Goal: Task Accomplishment & Management: Manage account settings

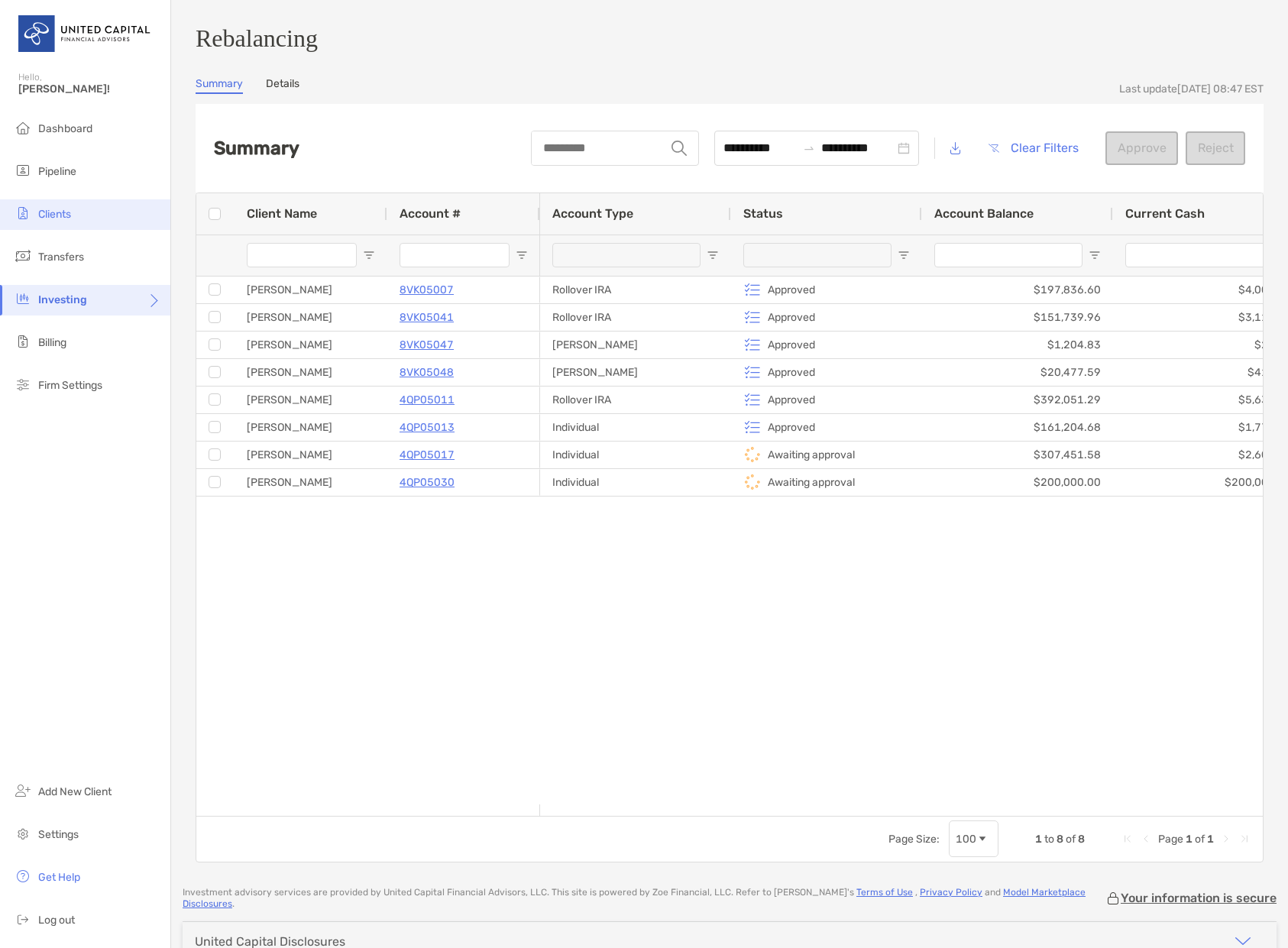
click at [57, 208] on span "Clients" at bounding box center [54, 214] width 33 height 13
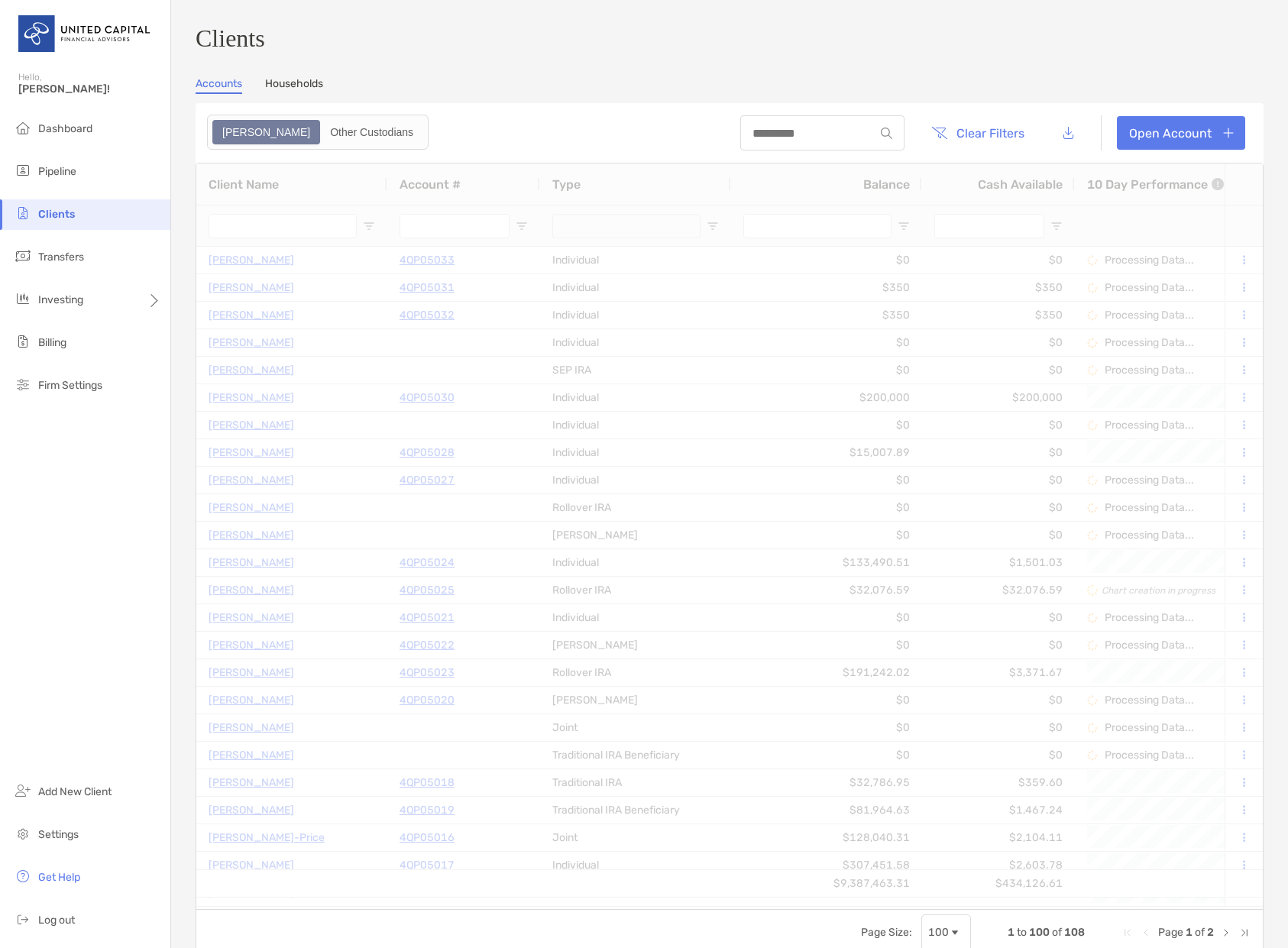
type input "******"
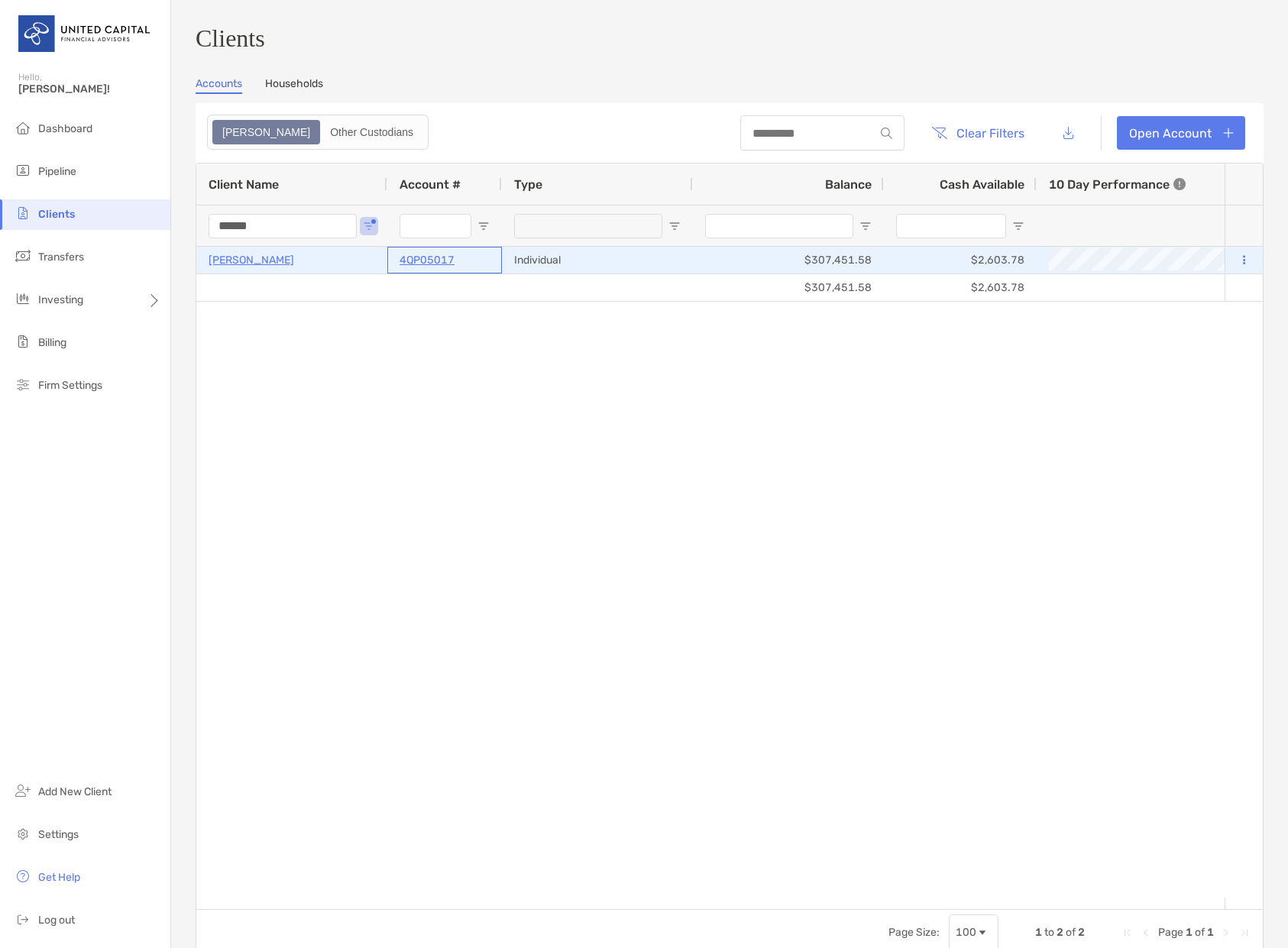
click at [414, 269] on p "4QP05017" at bounding box center [426, 260] width 55 height 19
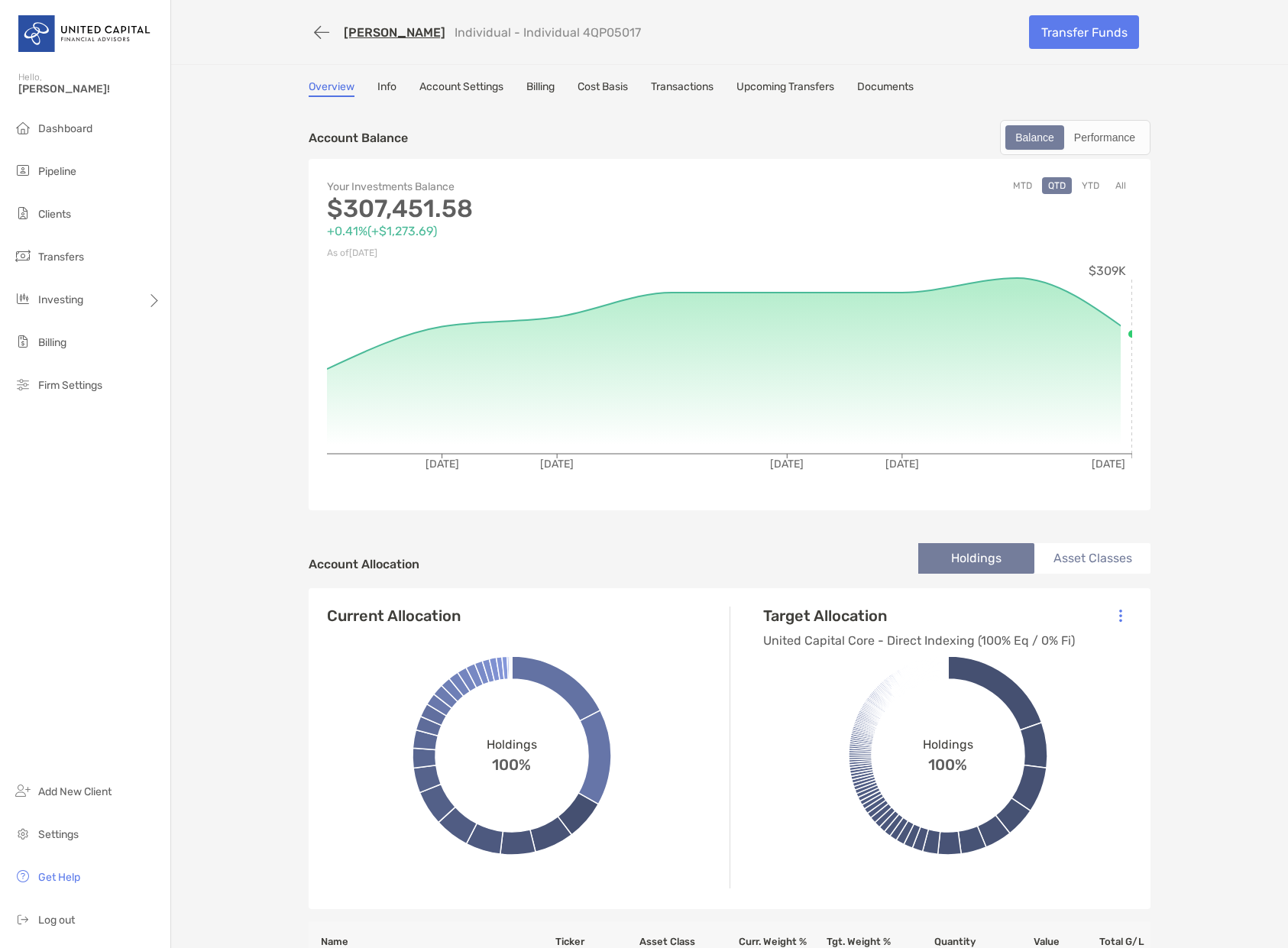
click at [459, 85] on link "Account Settings" at bounding box center [461, 88] width 85 height 17
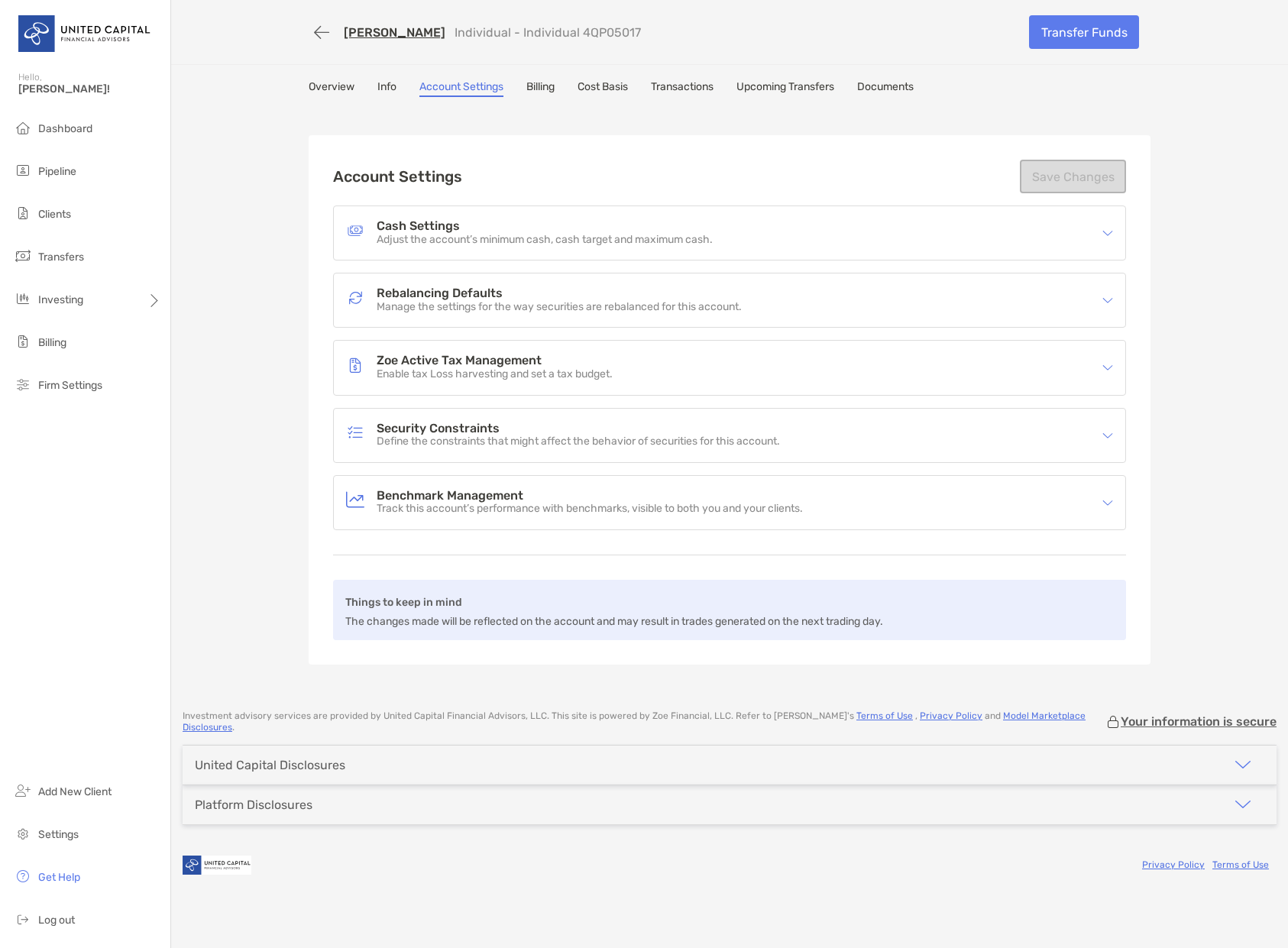
click at [477, 295] on h4 "Rebalancing Defaults" at bounding box center [559, 293] width 365 height 13
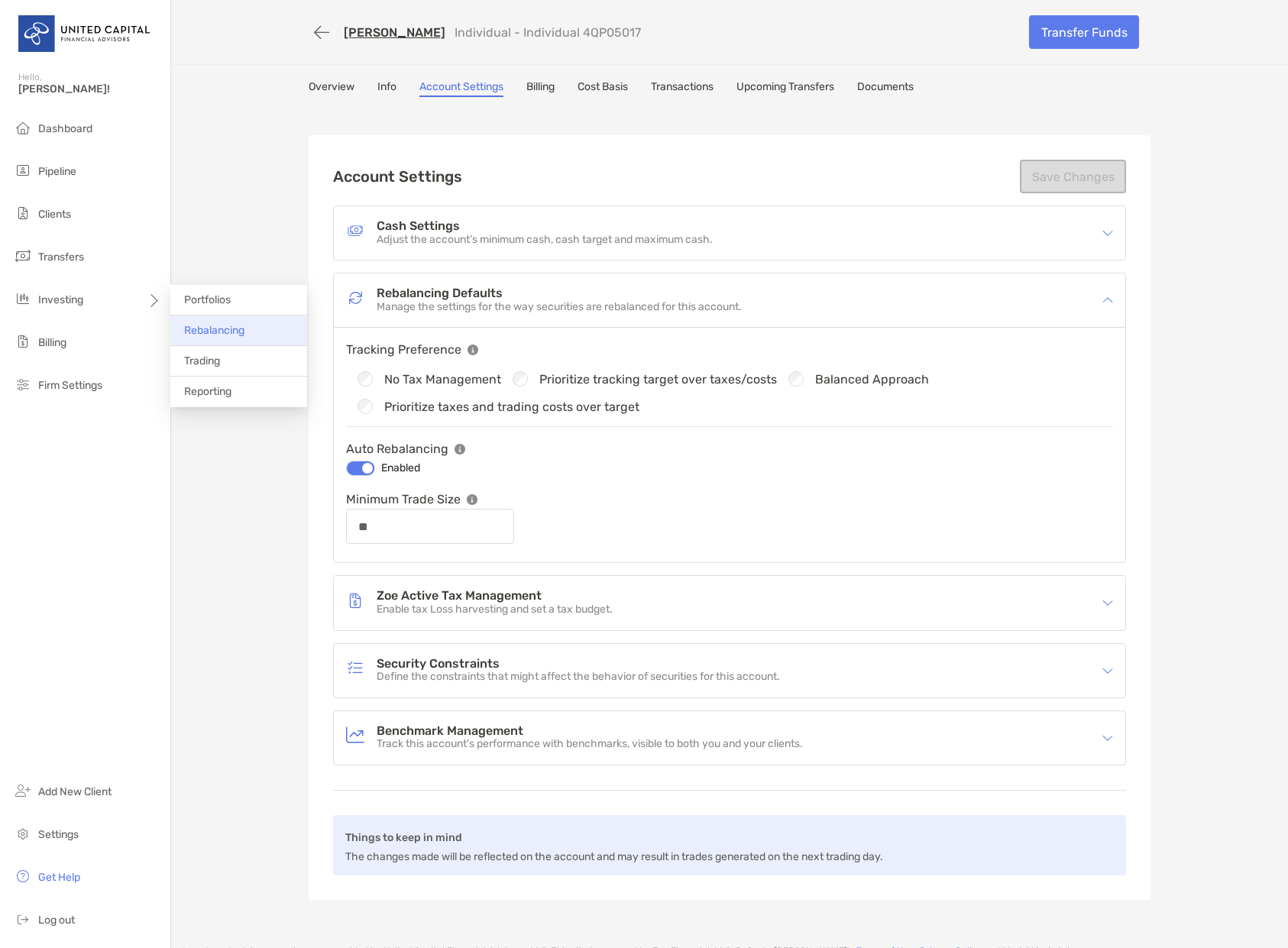
click at [220, 327] on span "Rebalancing" at bounding box center [215, 330] width 60 height 13
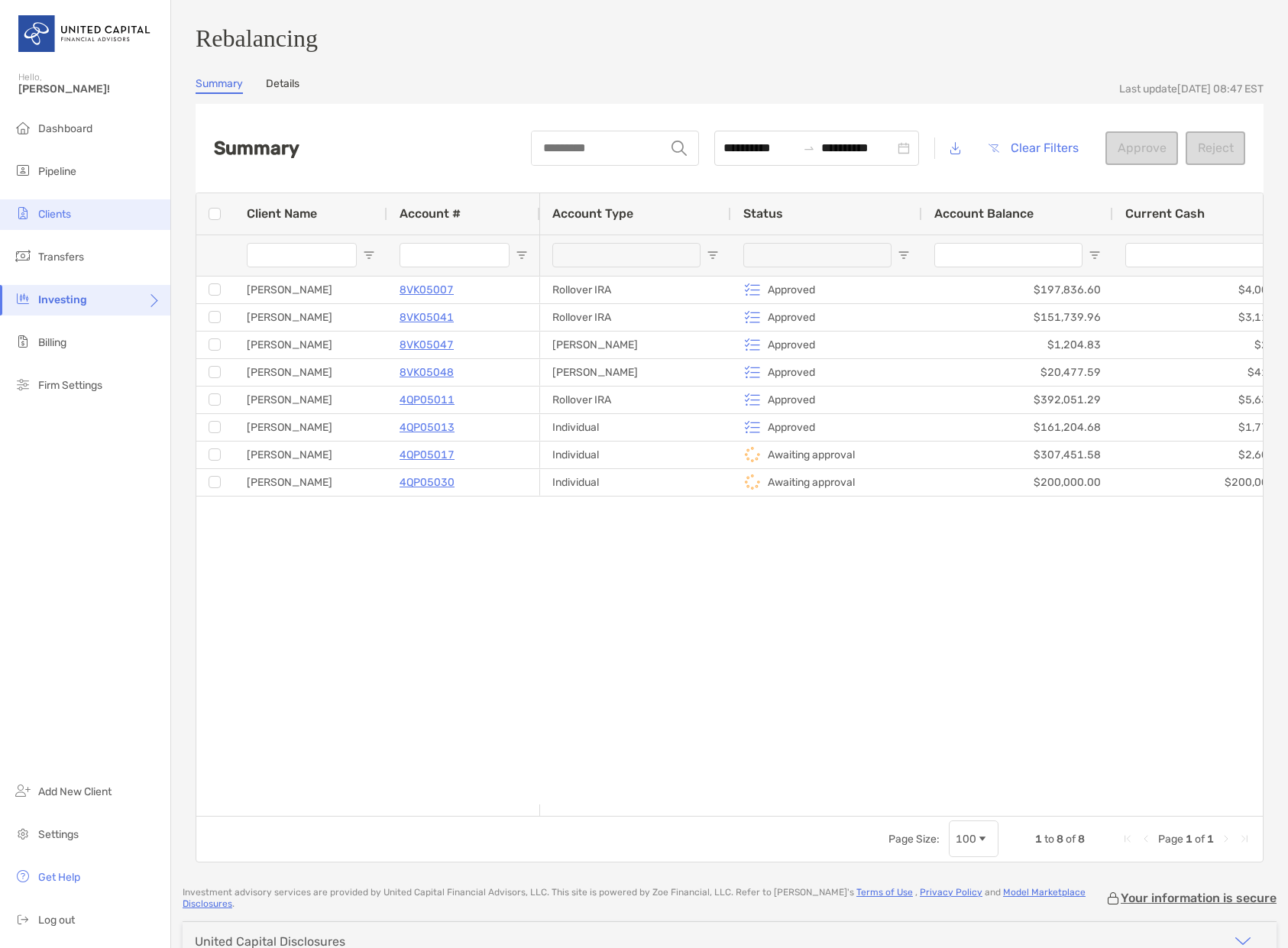
click at [51, 213] on span "Clients" at bounding box center [54, 214] width 33 height 13
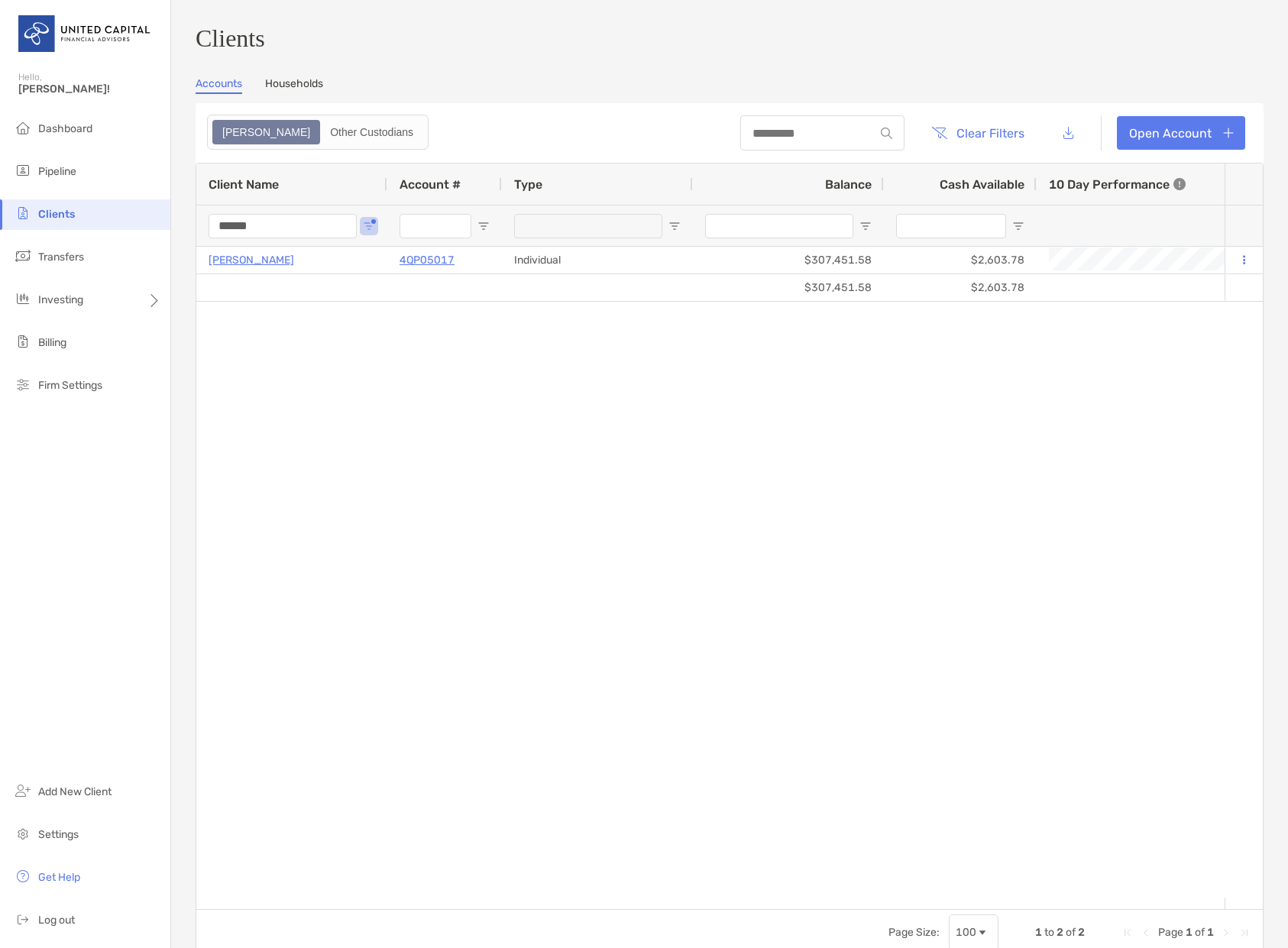
drag, startPoint x: 278, startPoint y: 231, endPoint x: 148, endPoint y: 234, distance: 130.0
click at [148, 234] on div "Clients Hello, Regina! Dashboard Pipeline Clients Transfers Investing Billing F…" at bounding box center [644, 474] width 1288 height 948
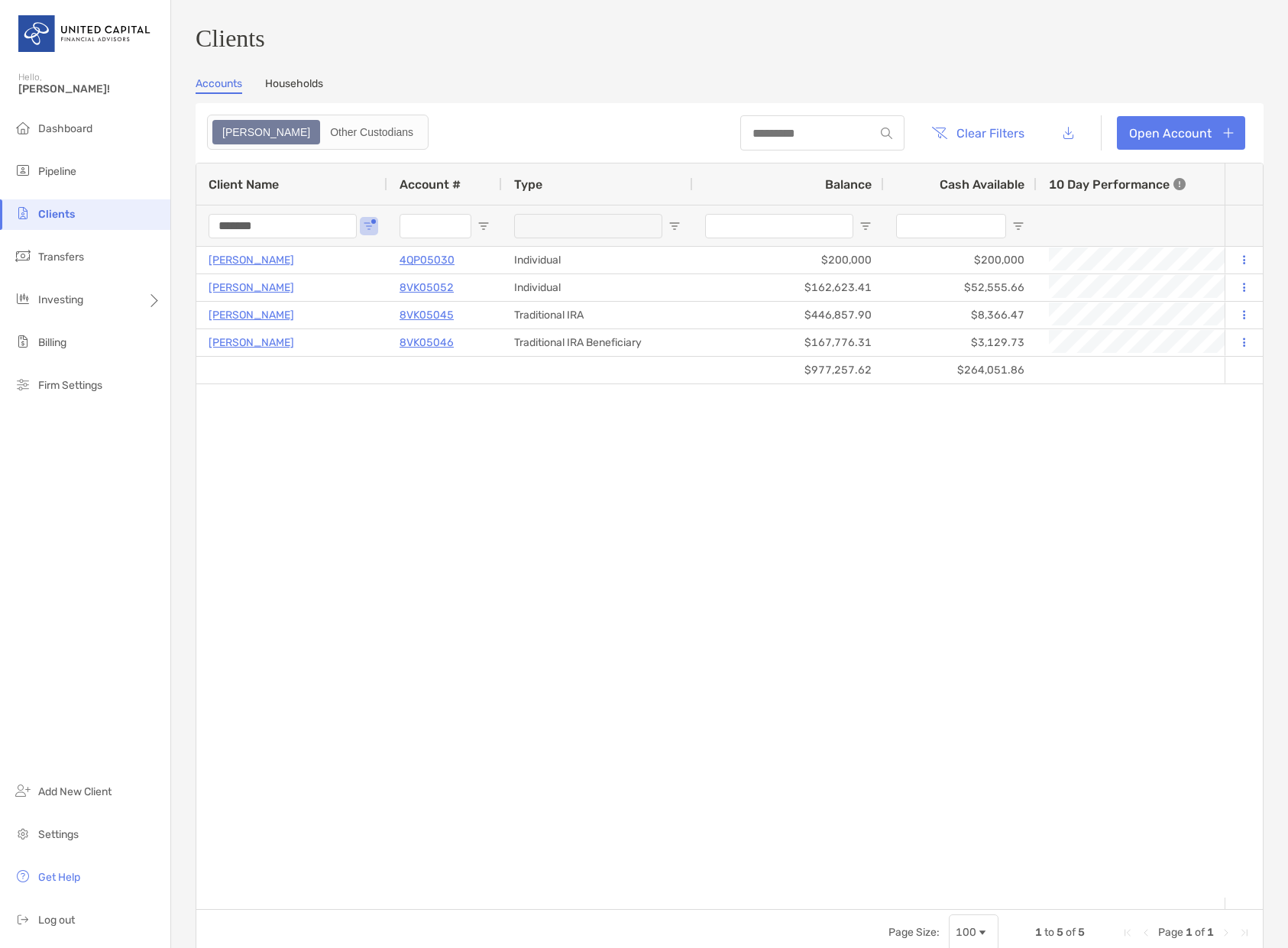
type input "*******"
click at [63, 298] on span "Investing" at bounding box center [60, 299] width 45 height 13
click at [220, 326] on span "Rebalancing" at bounding box center [215, 330] width 60 height 13
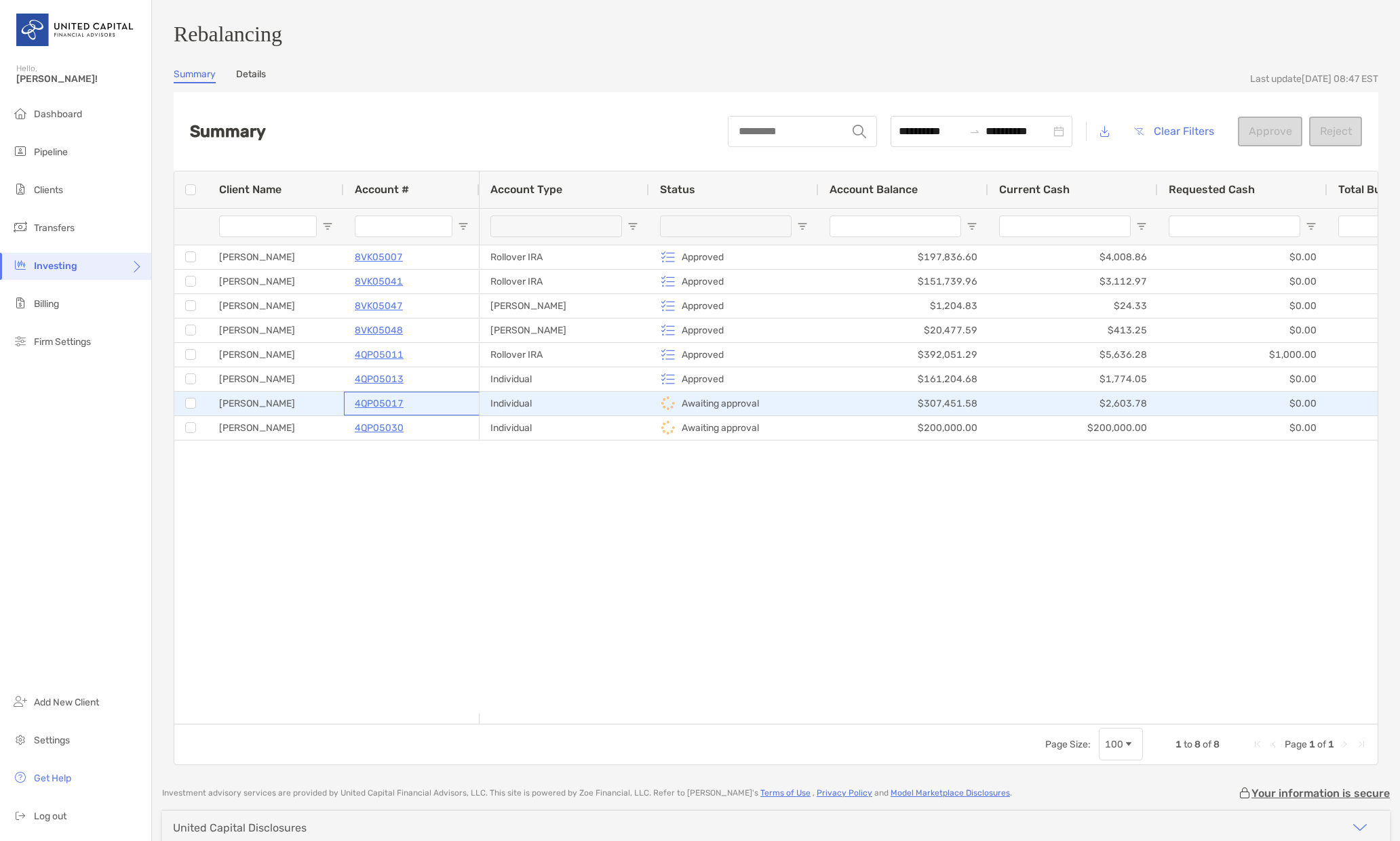
click at [379, 410] on p "4QP05017" at bounding box center [378, 404] width 49 height 17
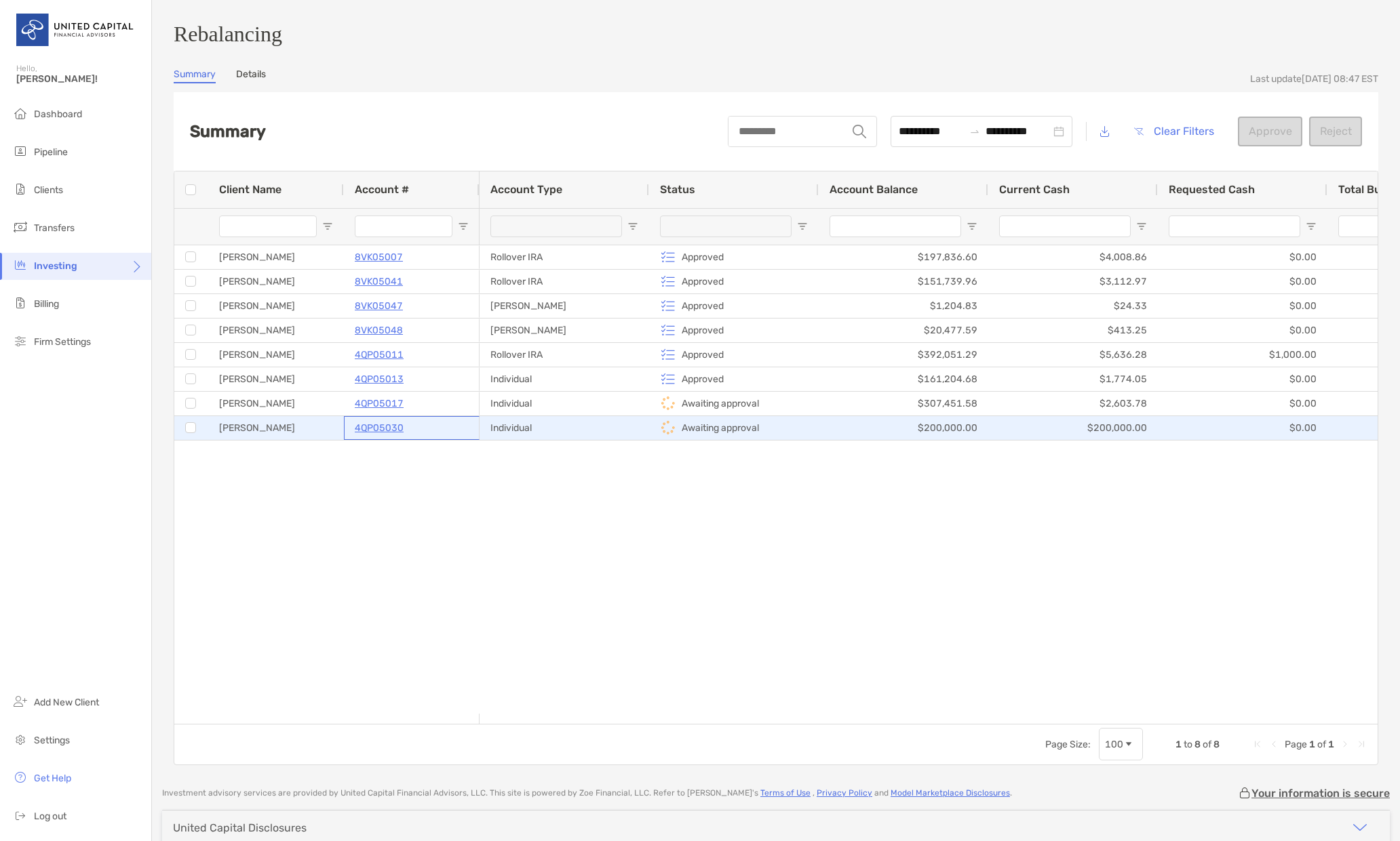
click at [375, 435] on p "4QP05030" at bounding box center [378, 428] width 49 height 17
click at [249, 432] on div "[PERSON_NAME]" at bounding box center [275, 428] width 135 height 24
click at [373, 436] on p "4QP05030" at bounding box center [378, 428] width 49 height 17
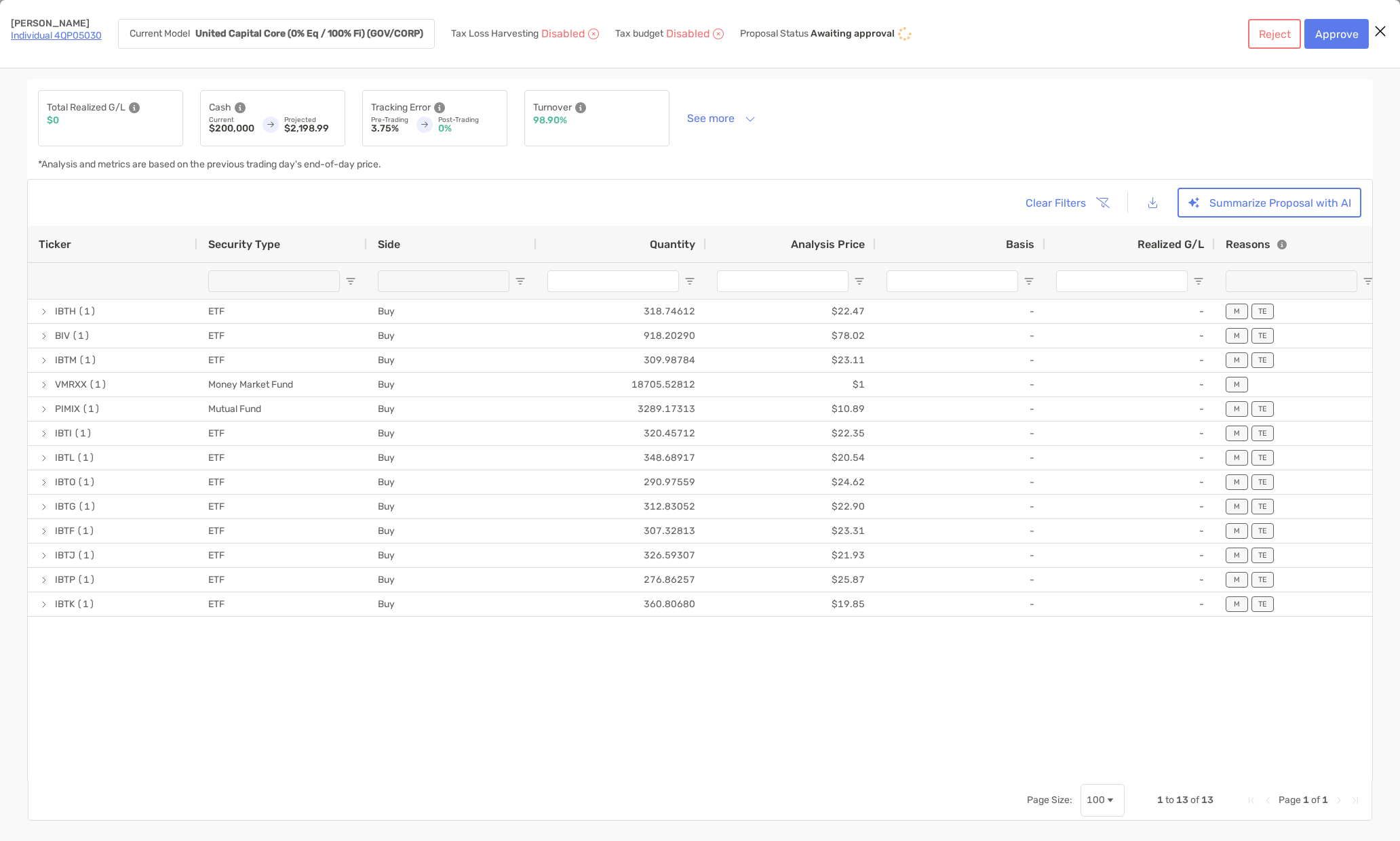
click at [53, 36] on link "Individual 4QP05030" at bounding box center [56, 35] width 91 height 11
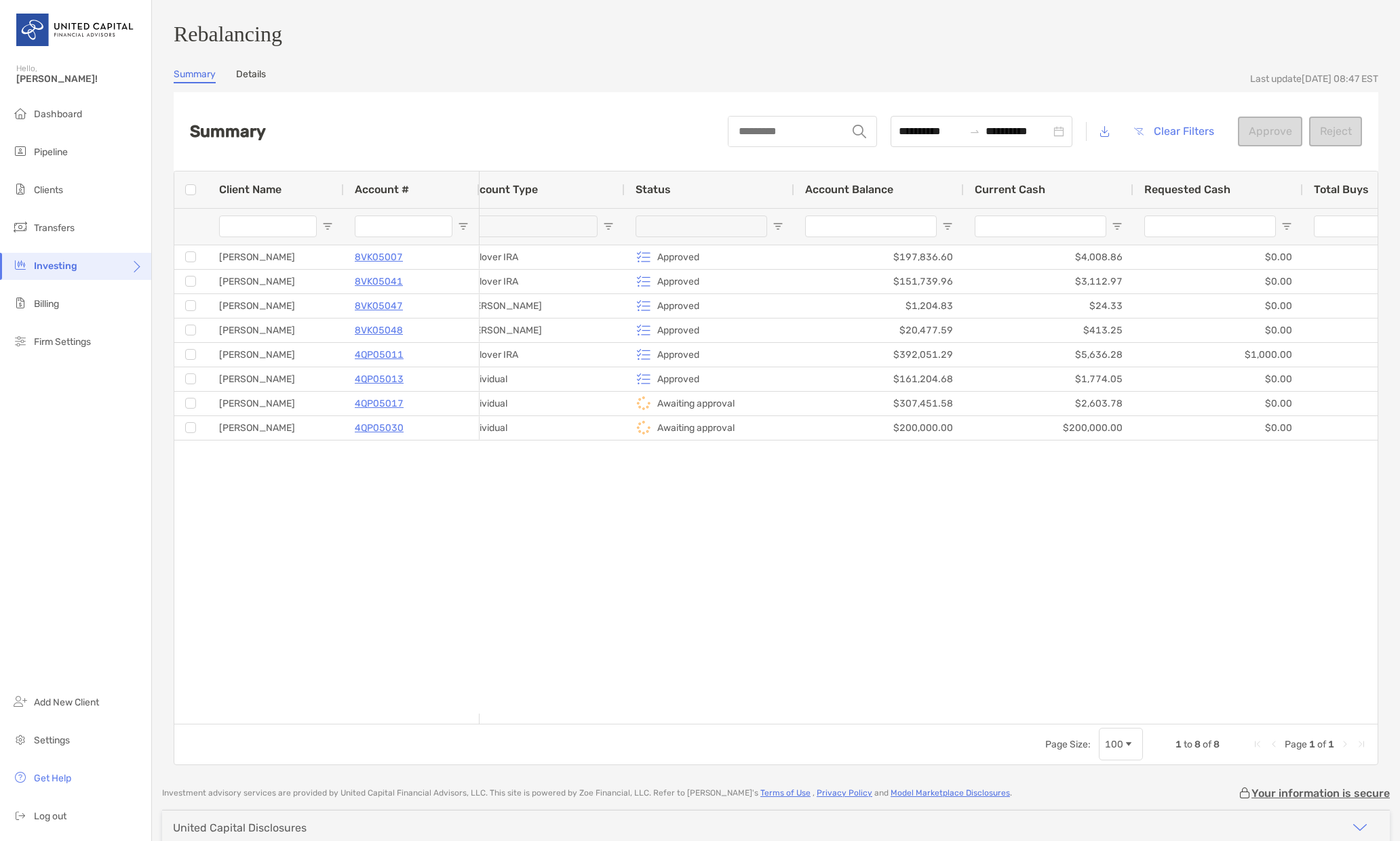
scroll to position [0, 53]
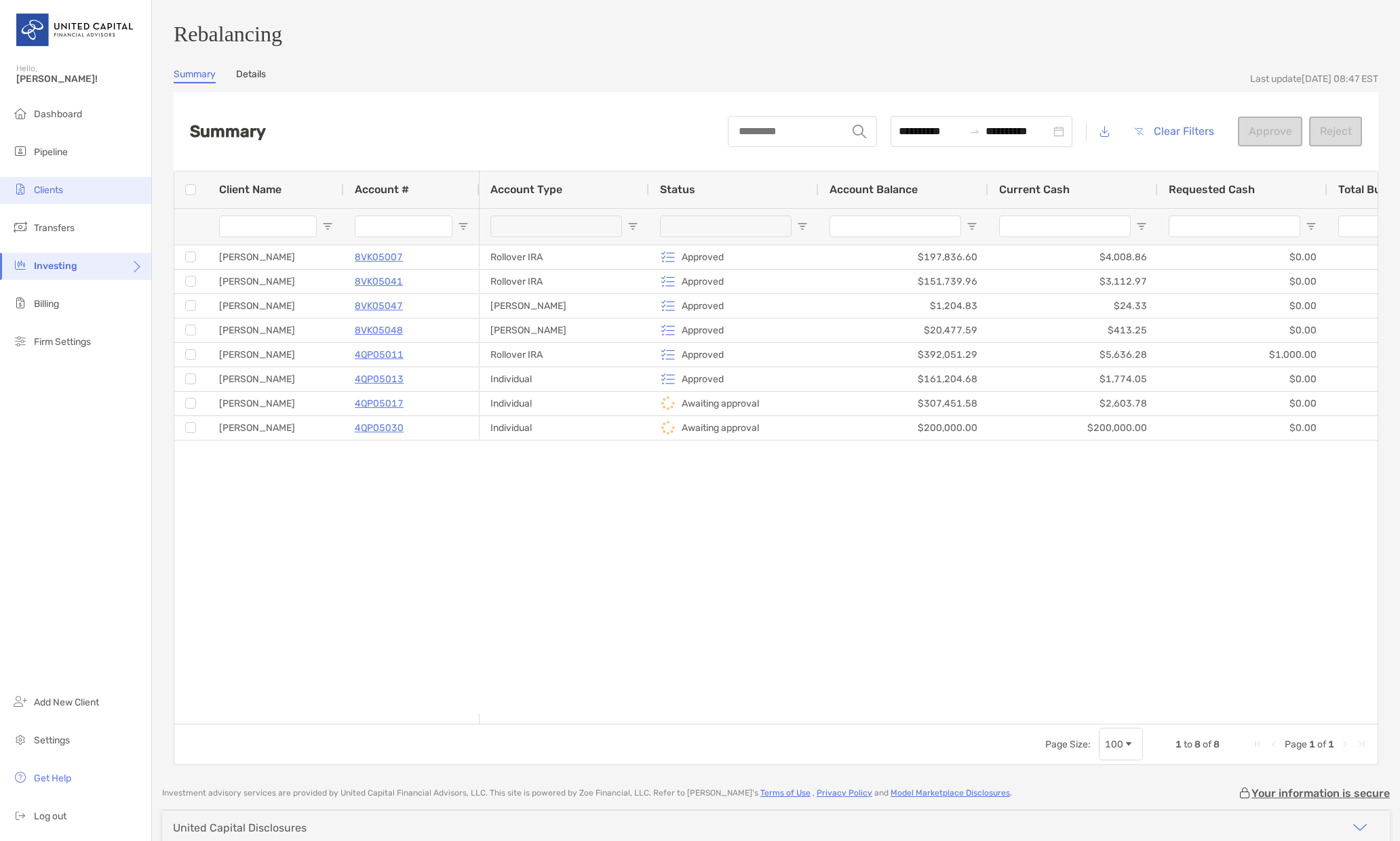
click at [53, 190] on span "Clients" at bounding box center [48, 190] width 29 height 11
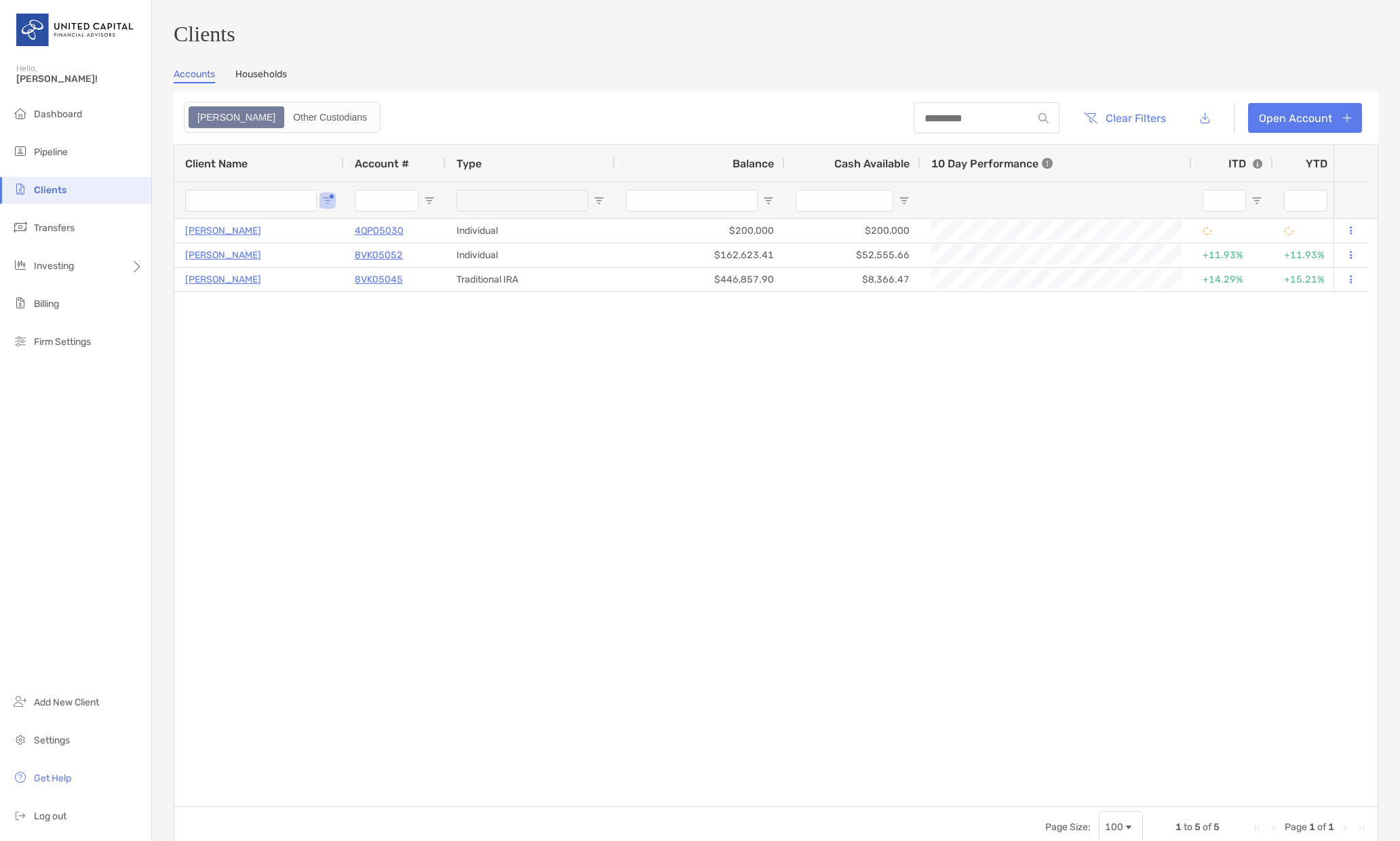
type input "*******"
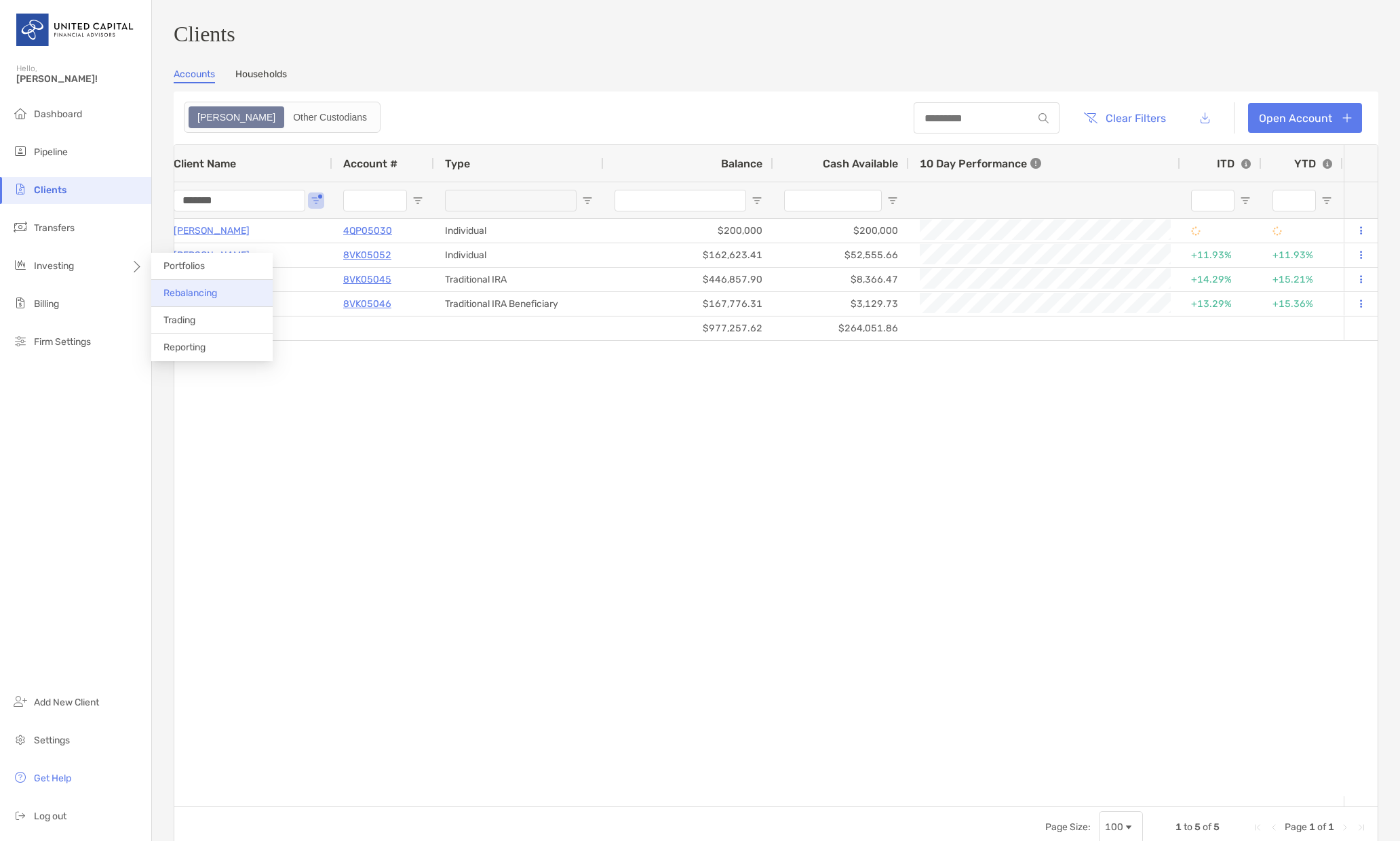
click at [192, 291] on span "Rebalancing" at bounding box center [191, 293] width 53 height 11
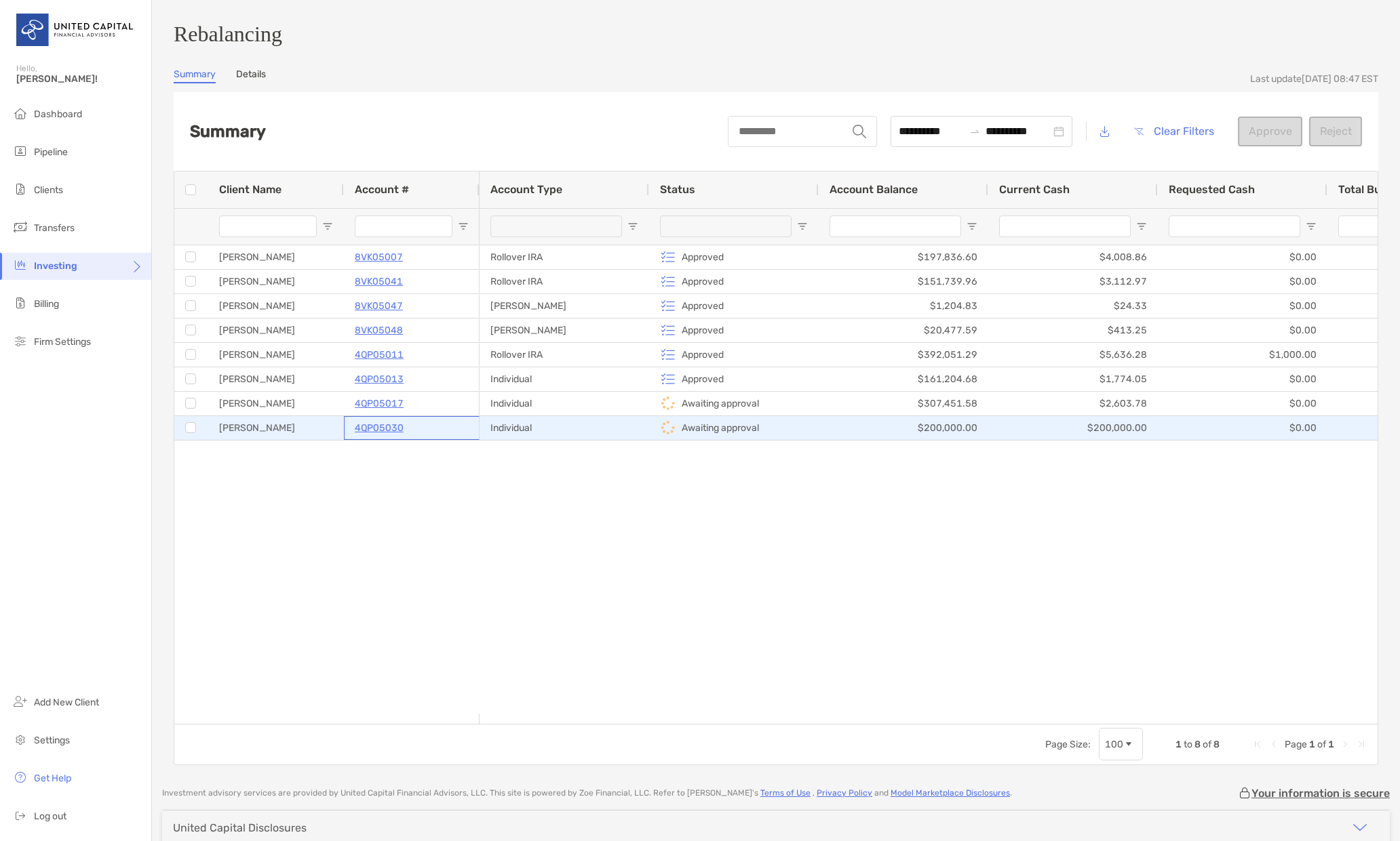
click at [382, 433] on p "4QP05030" at bounding box center [378, 428] width 49 height 17
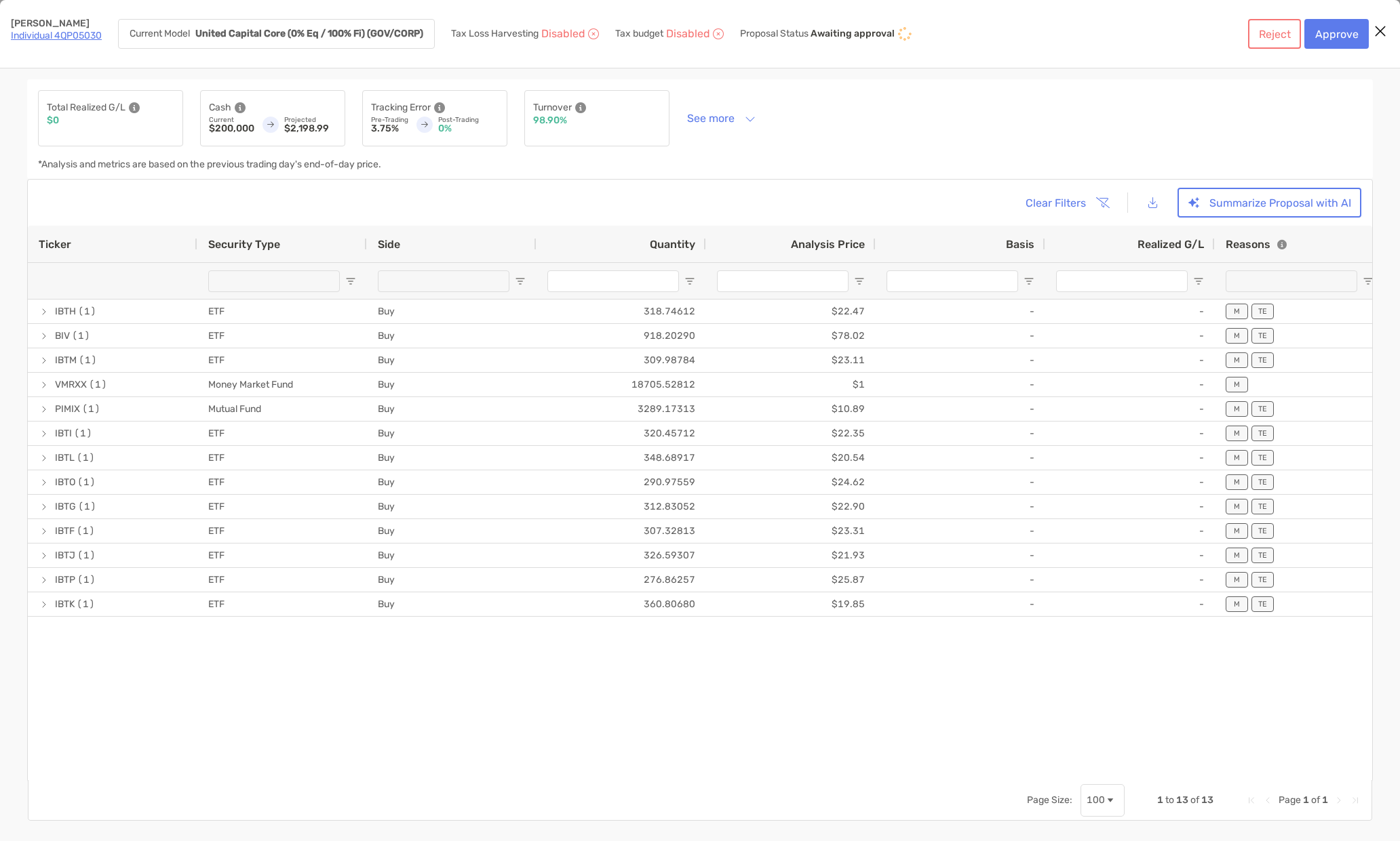
click at [30, 36] on link "Individual 4QP05030" at bounding box center [56, 35] width 91 height 11
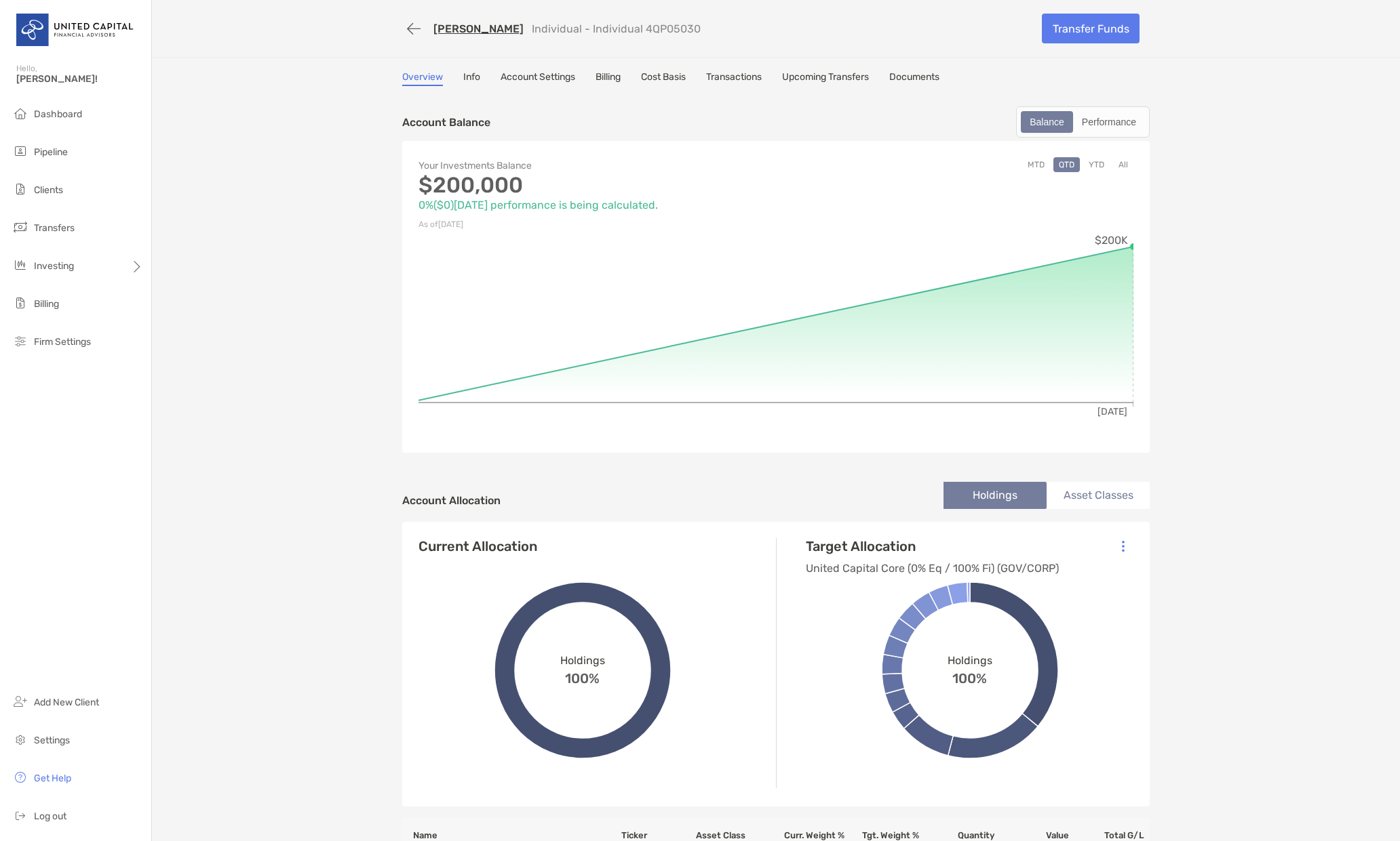
click at [545, 78] on link "Account Settings" at bounding box center [538, 78] width 75 height 15
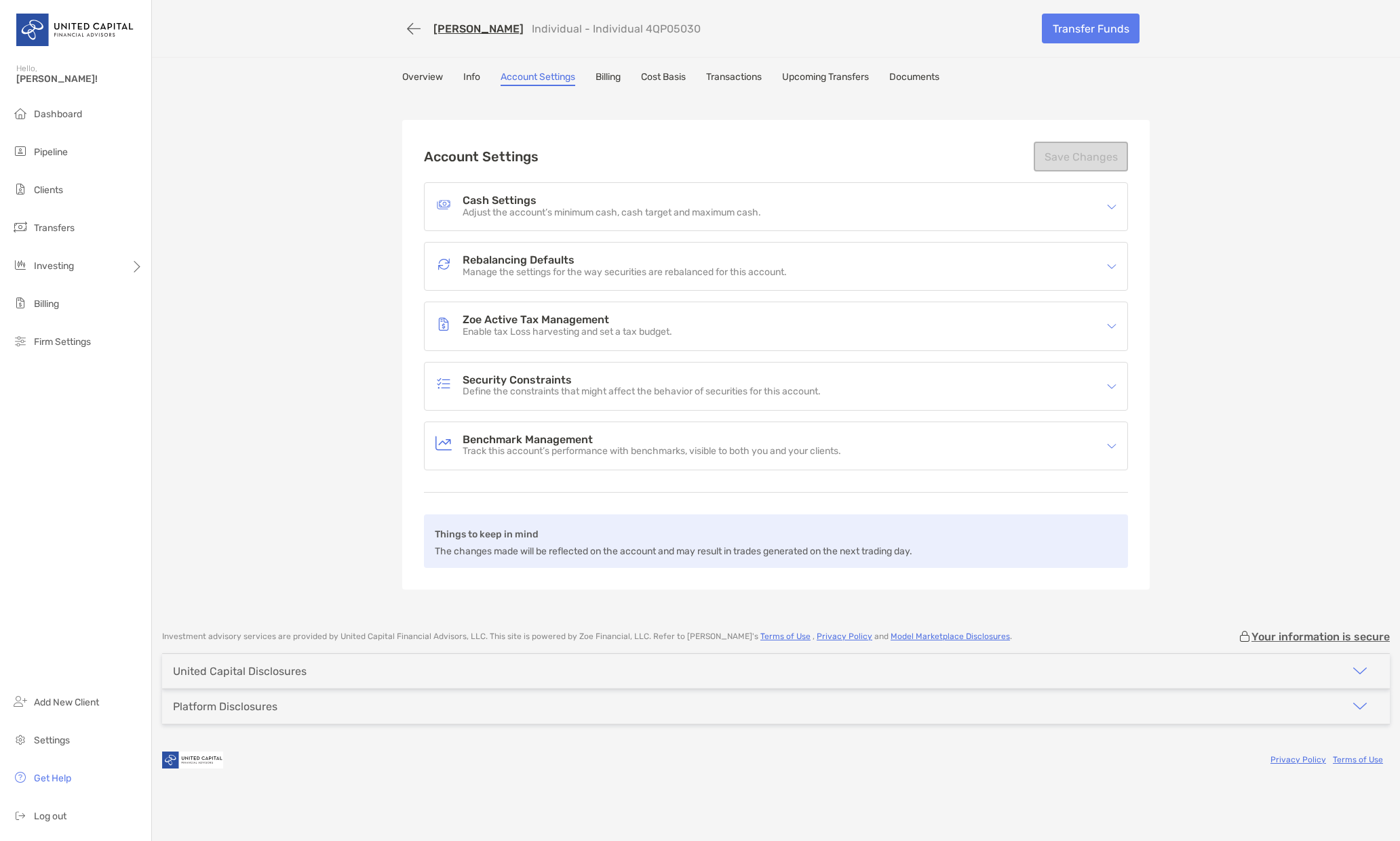
click at [503, 267] on p "Manage the settings for the way securities are rebalanced for this account." at bounding box center [624, 272] width 324 height 11
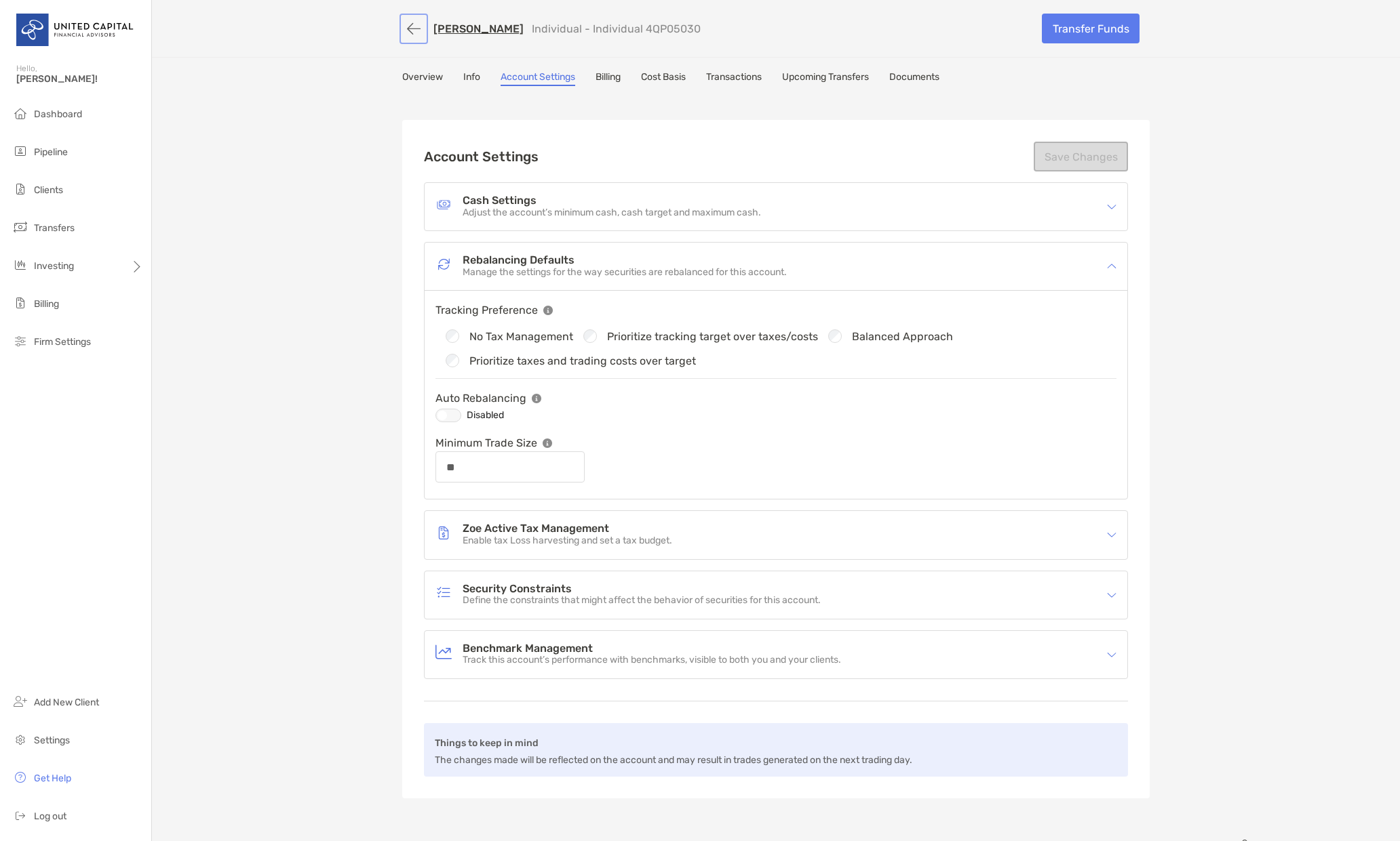
click at [405, 28] on button "button" at bounding box center [413, 28] width 23 height 25
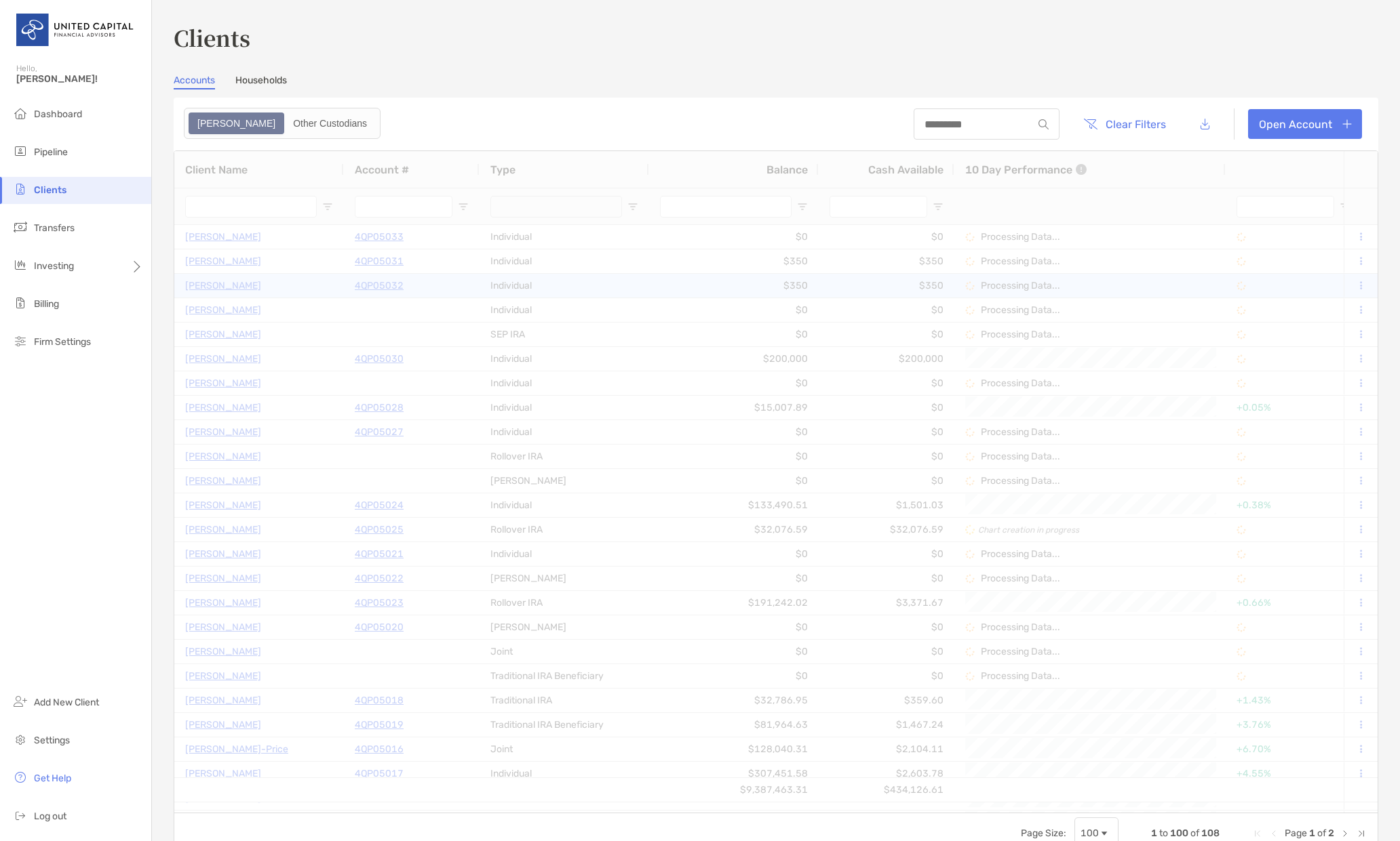
type input "*******"
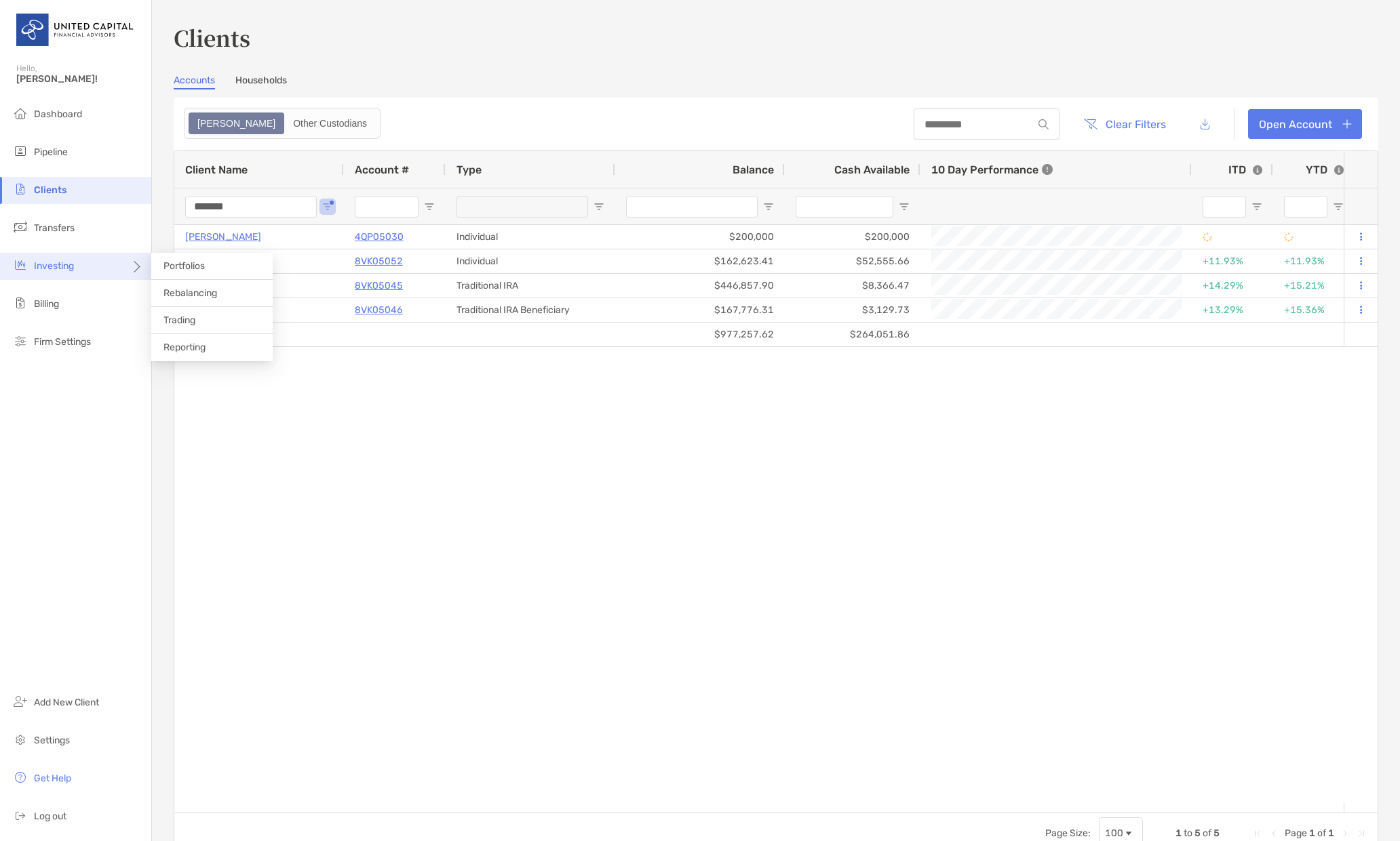
click at [59, 264] on span "Investing" at bounding box center [53, 265] width 40 height 11
click at [198, 292] on span "Rebalancing" at bounding box center [191, 293] width 53 height 11
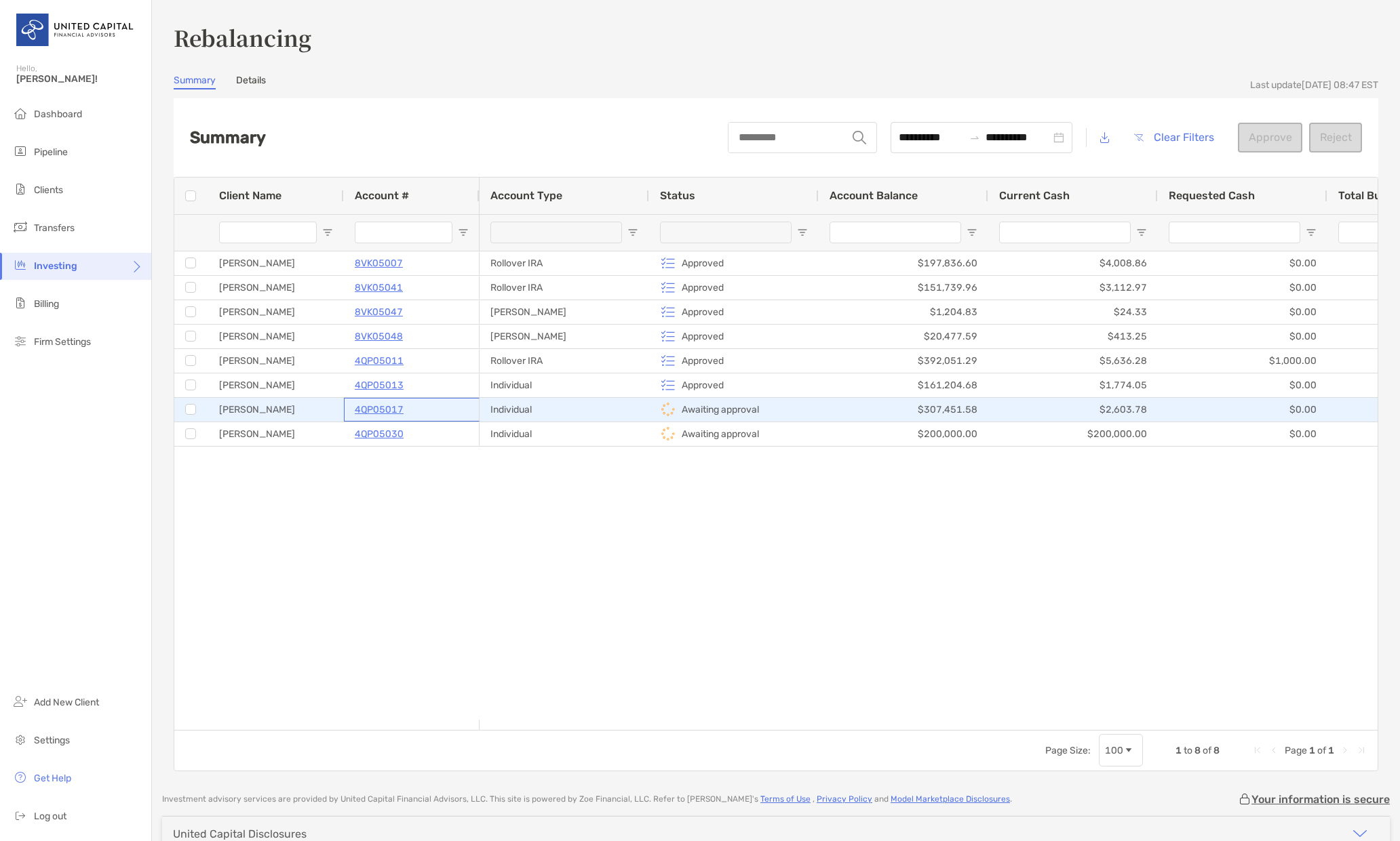
click at [379, 409] on p "4QP05017" at bounding box center [378, 410] width 49 height 17
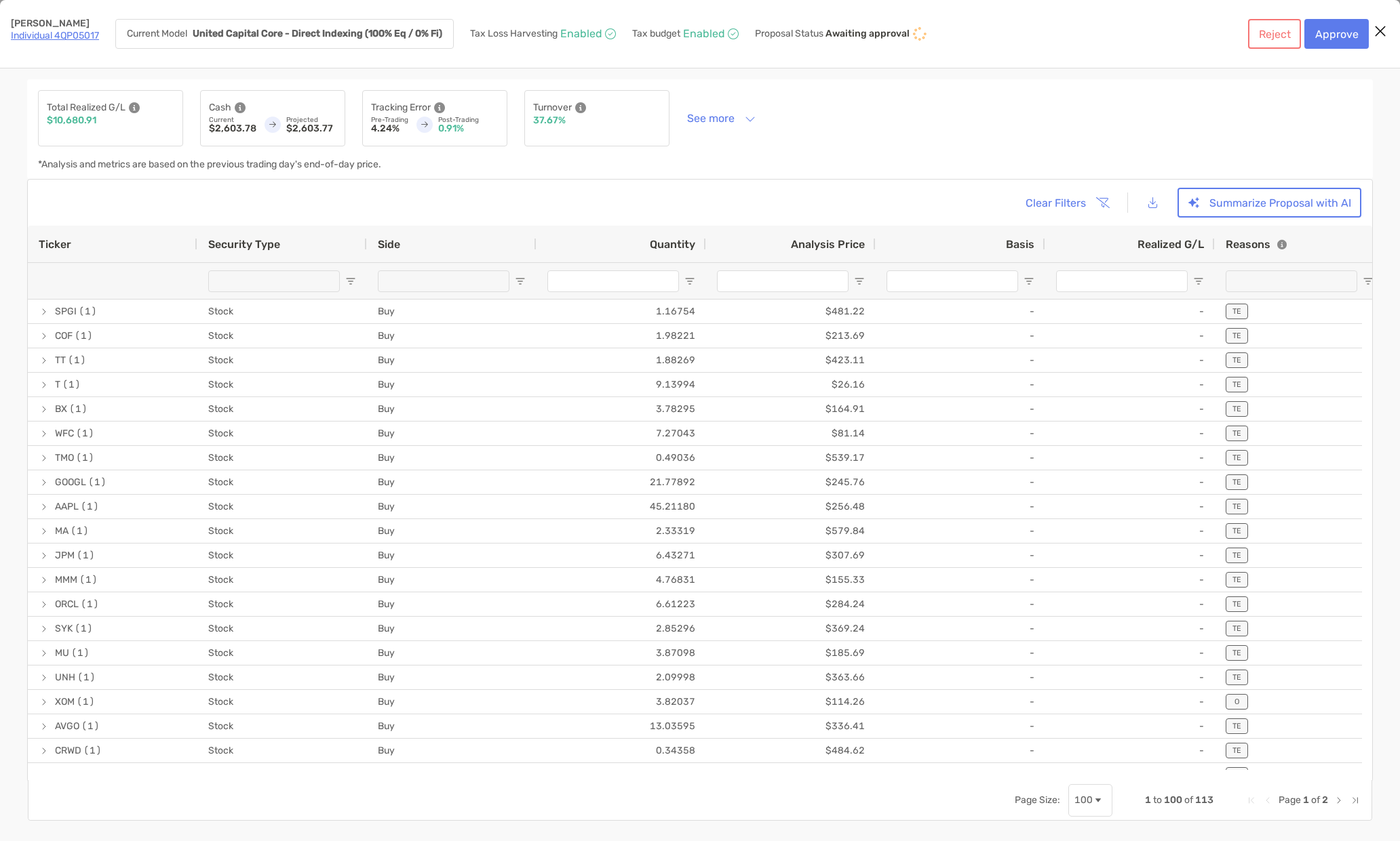
click at [53, 38] on link "Individual 4QP05017" at bounding box center [55, 35] width 88 height 11
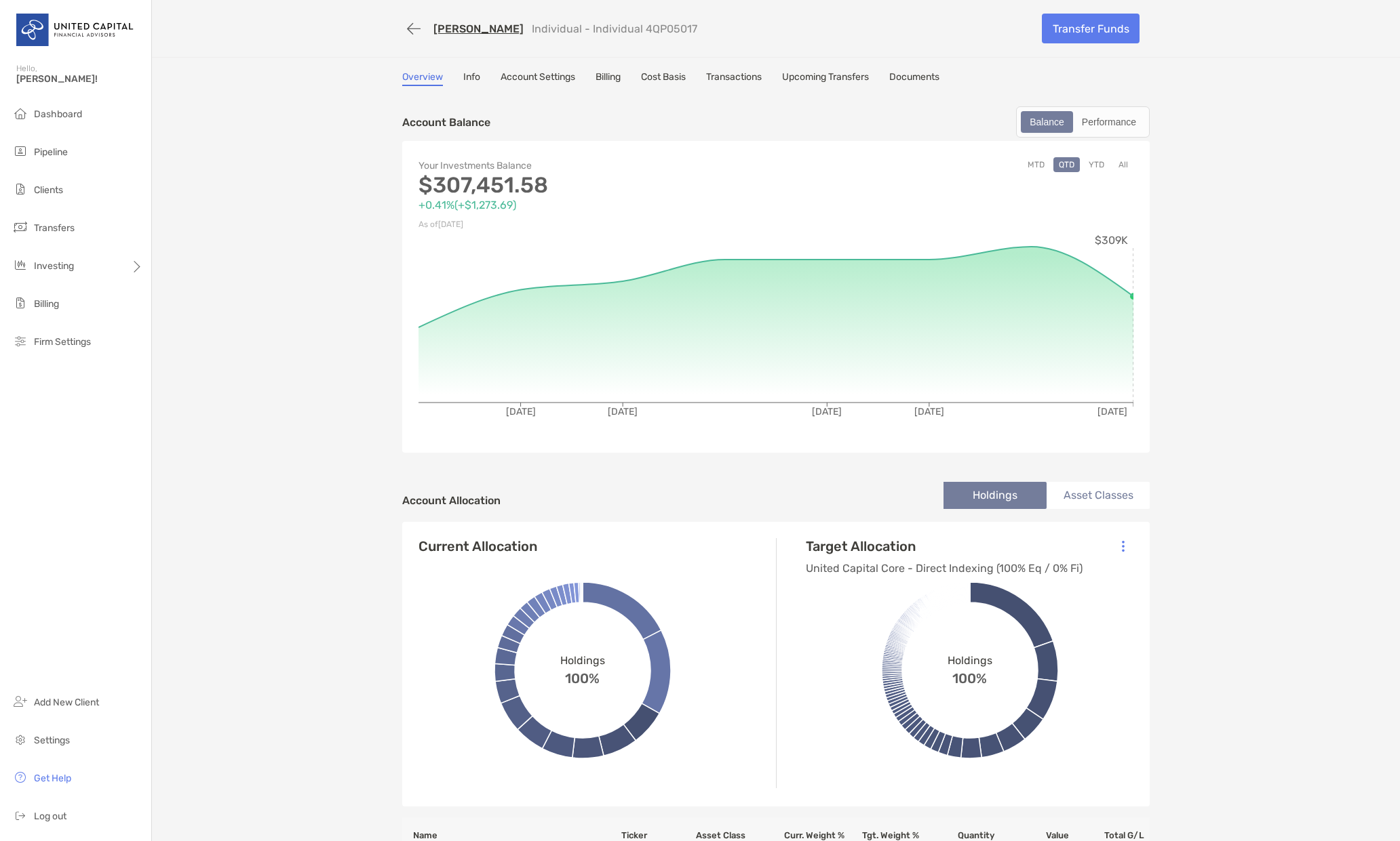
click at [466, 74] on link "Info" at bounding box center [472, 78] width 17 height 15
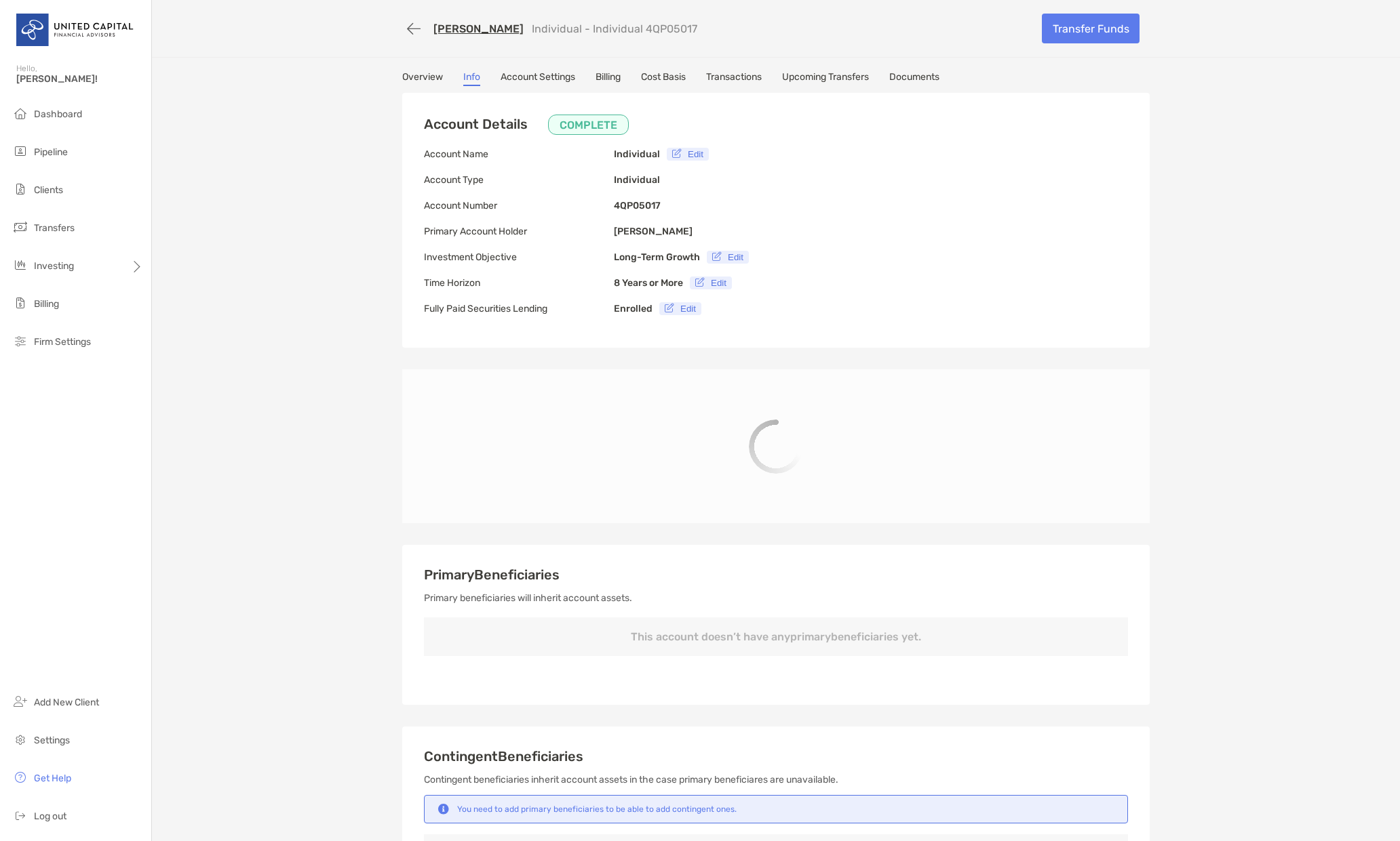
type input "**********"
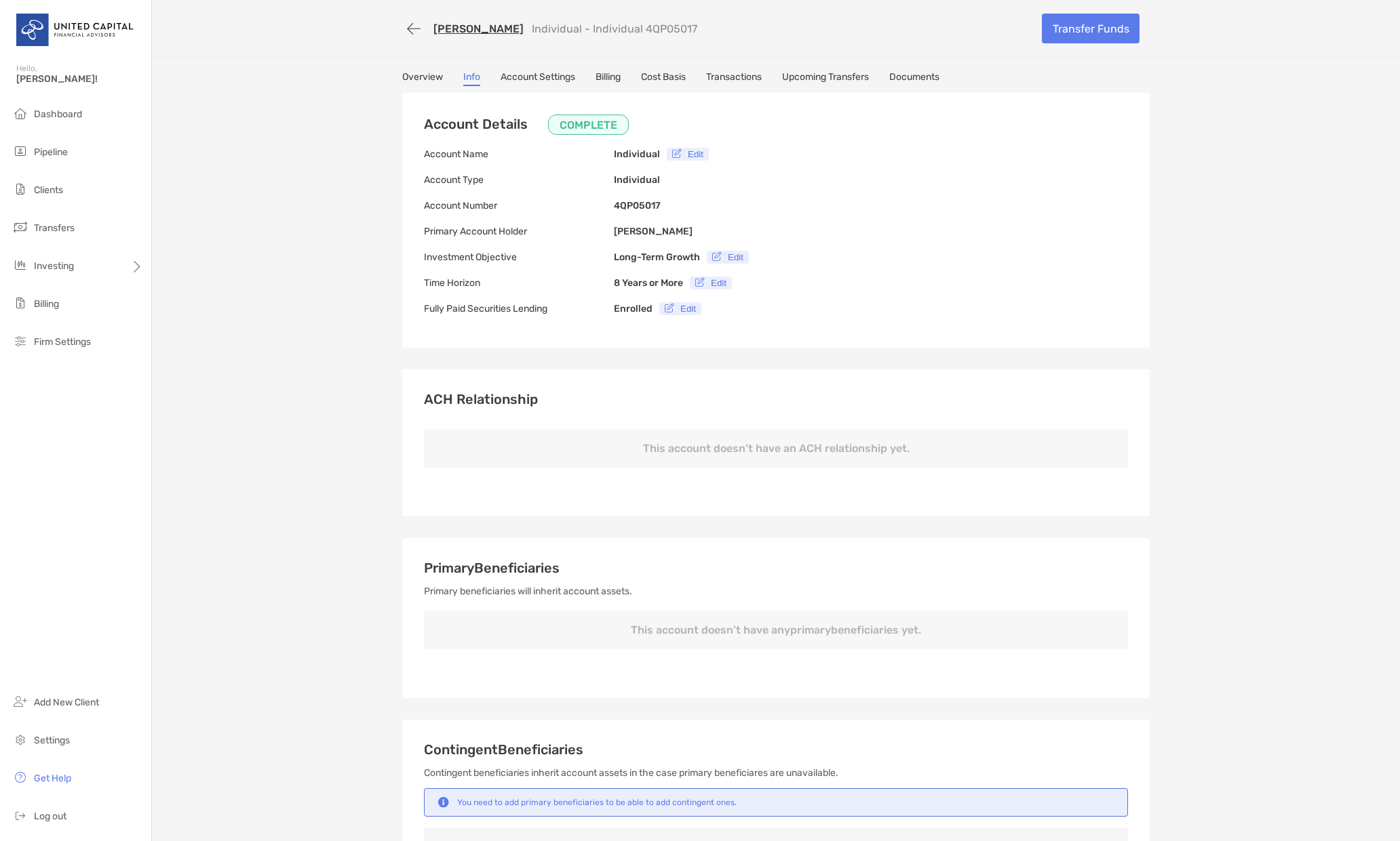
click at [535, 74] on link "Account Settings" at bounding box center [538, 78] width 75 height 15
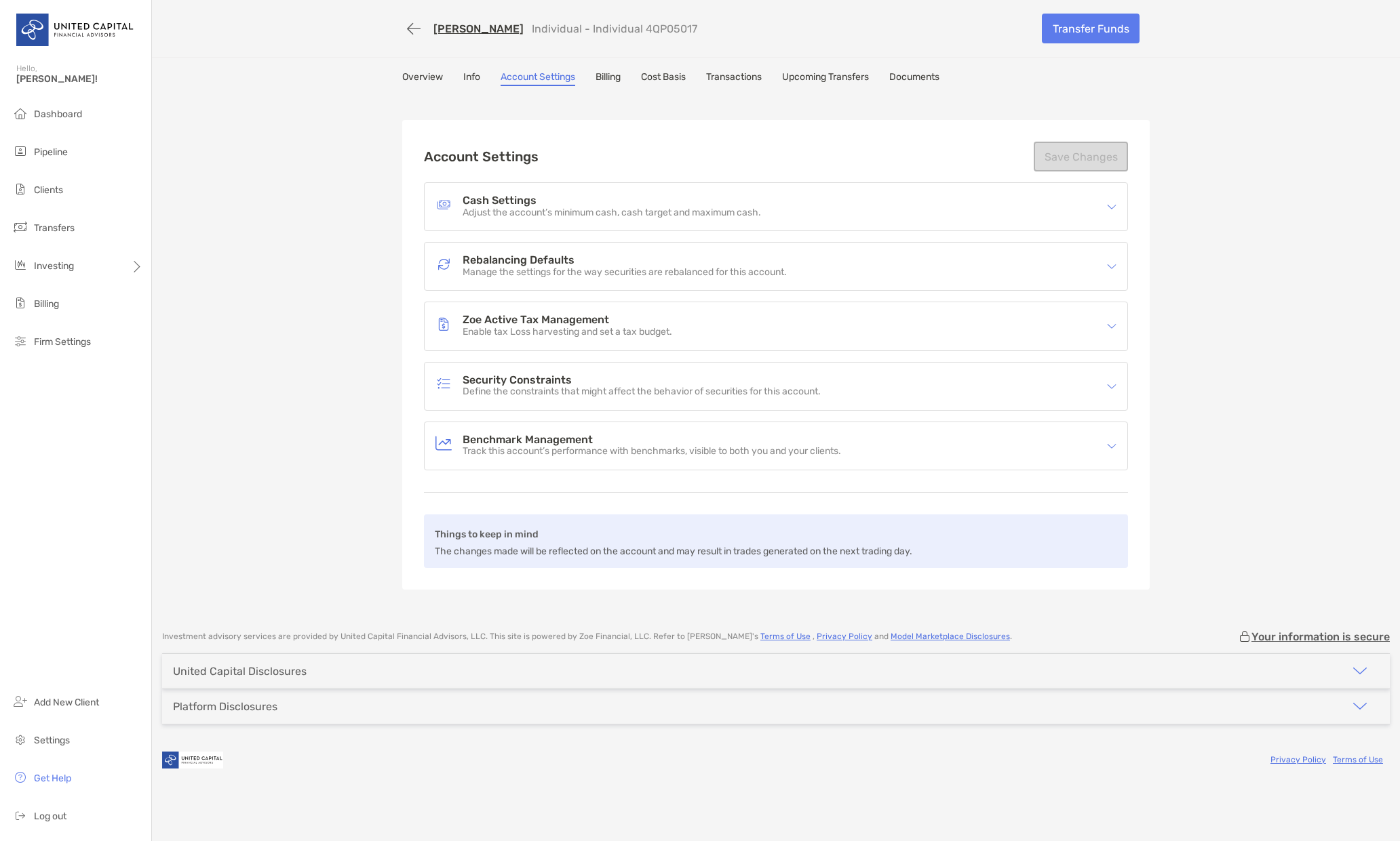
click at [551, 262] on h4 "Rebalancing Defaults" at bounding box center [624, 260] width 324 height 11
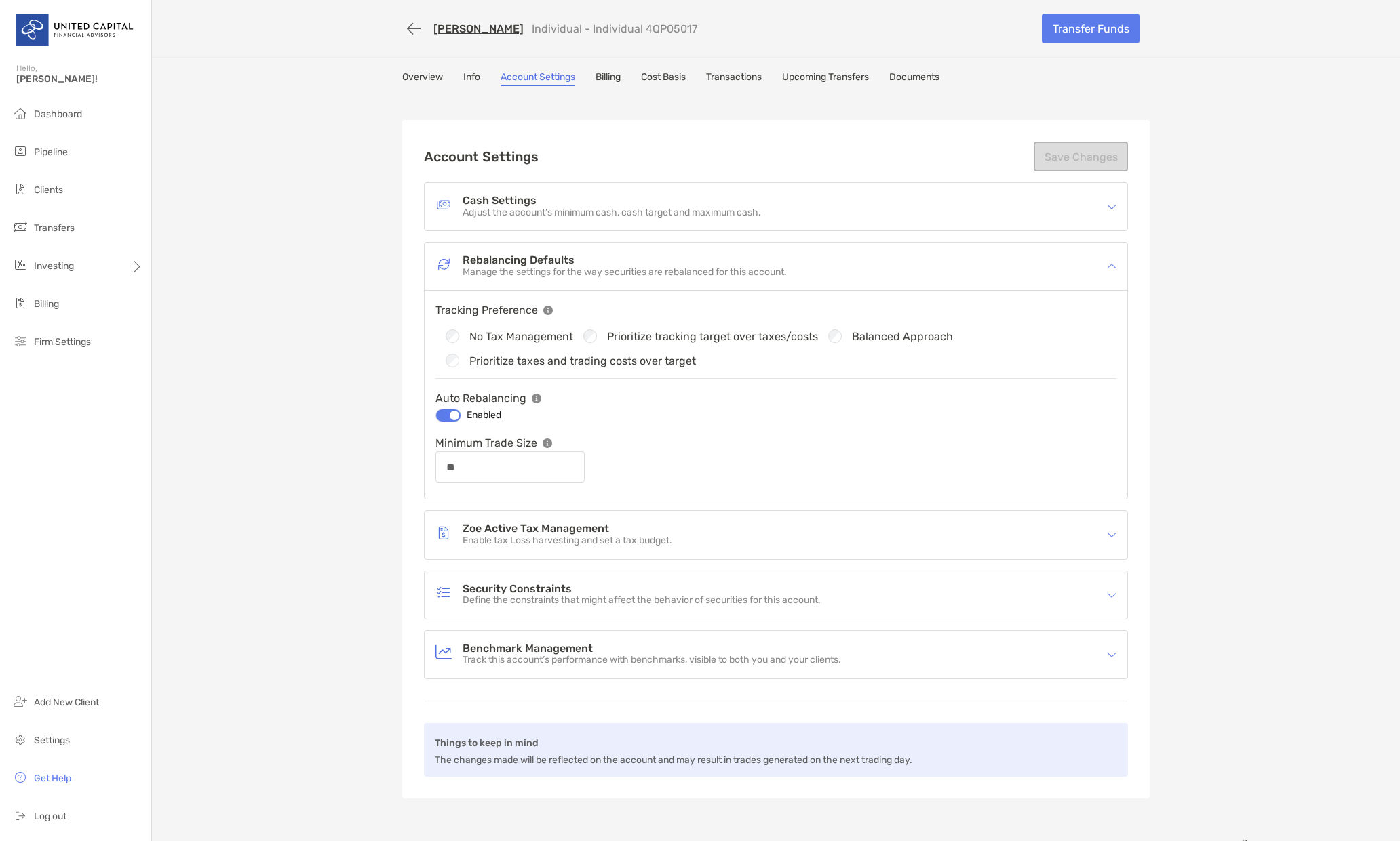
click at [541, 269] on p "Manage the settings for the way securities are rebalanced for this account." at bounding box center [624, 272] width 324 height 11
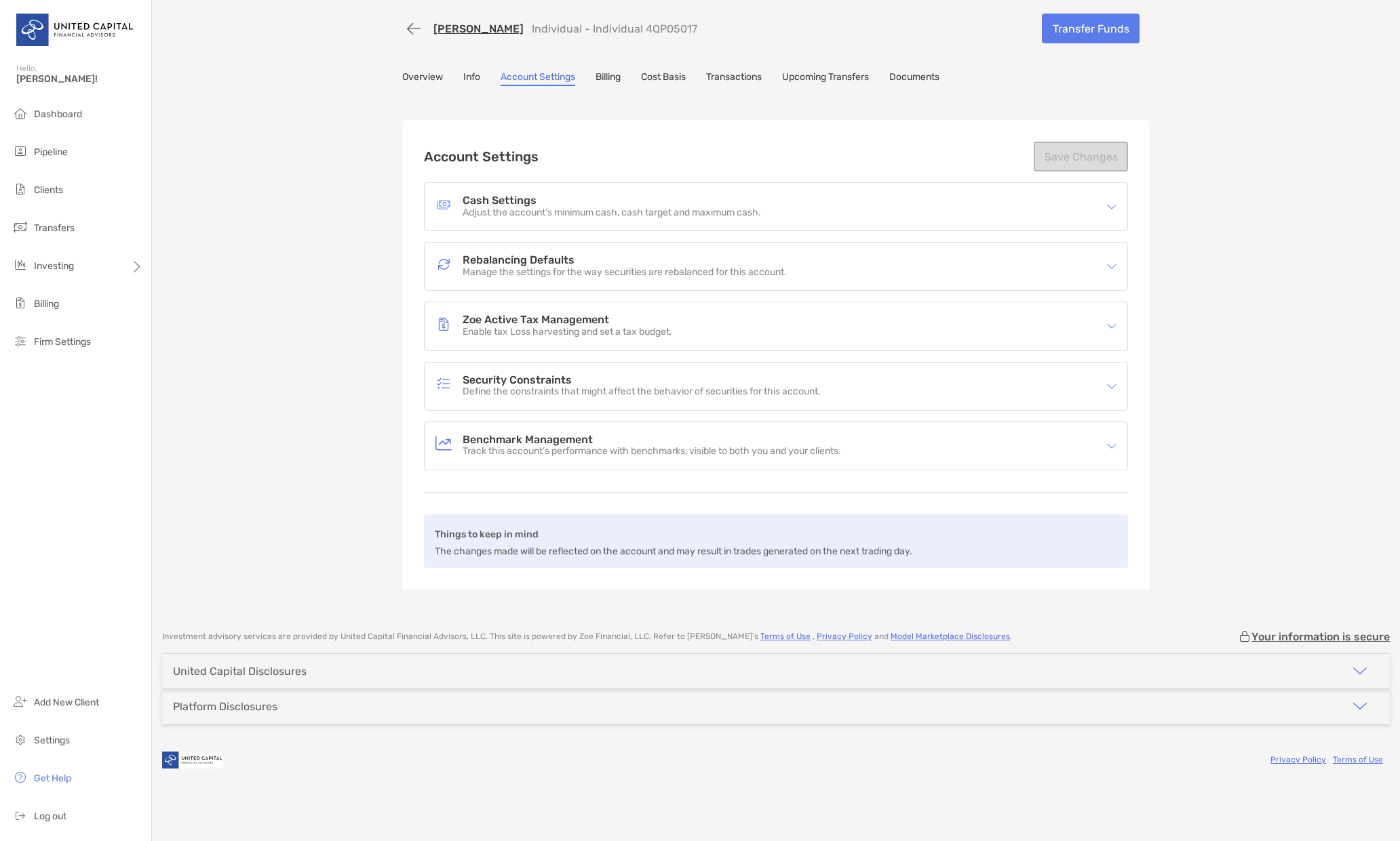
click at [528, 198] on h4 "Cash Settings" at bounding box center [611, 201] width 298 height 11
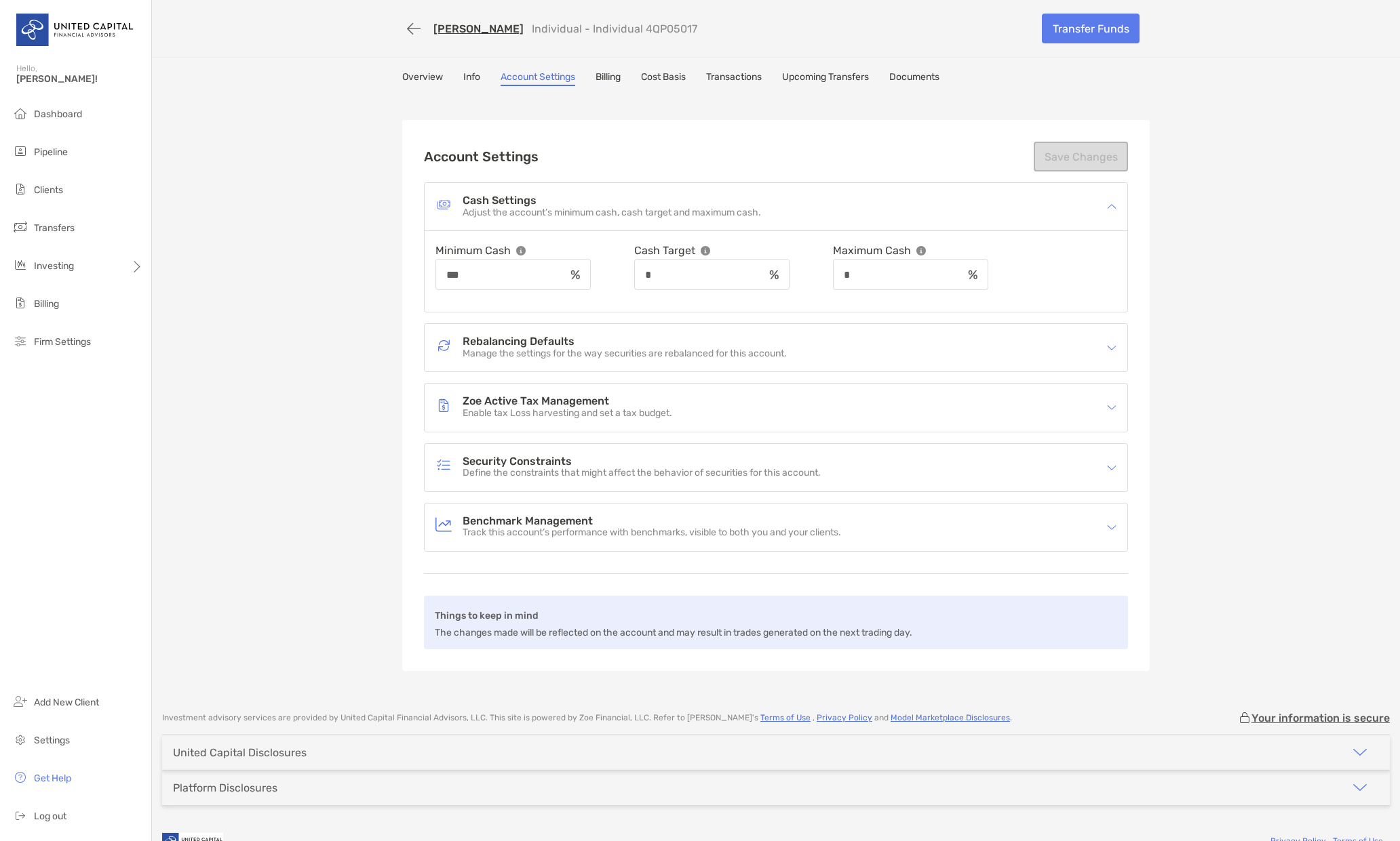
click at [514, 345] on h4 "Rebalancing Defaults" at bounding box center [624, 341] width 324 height 11
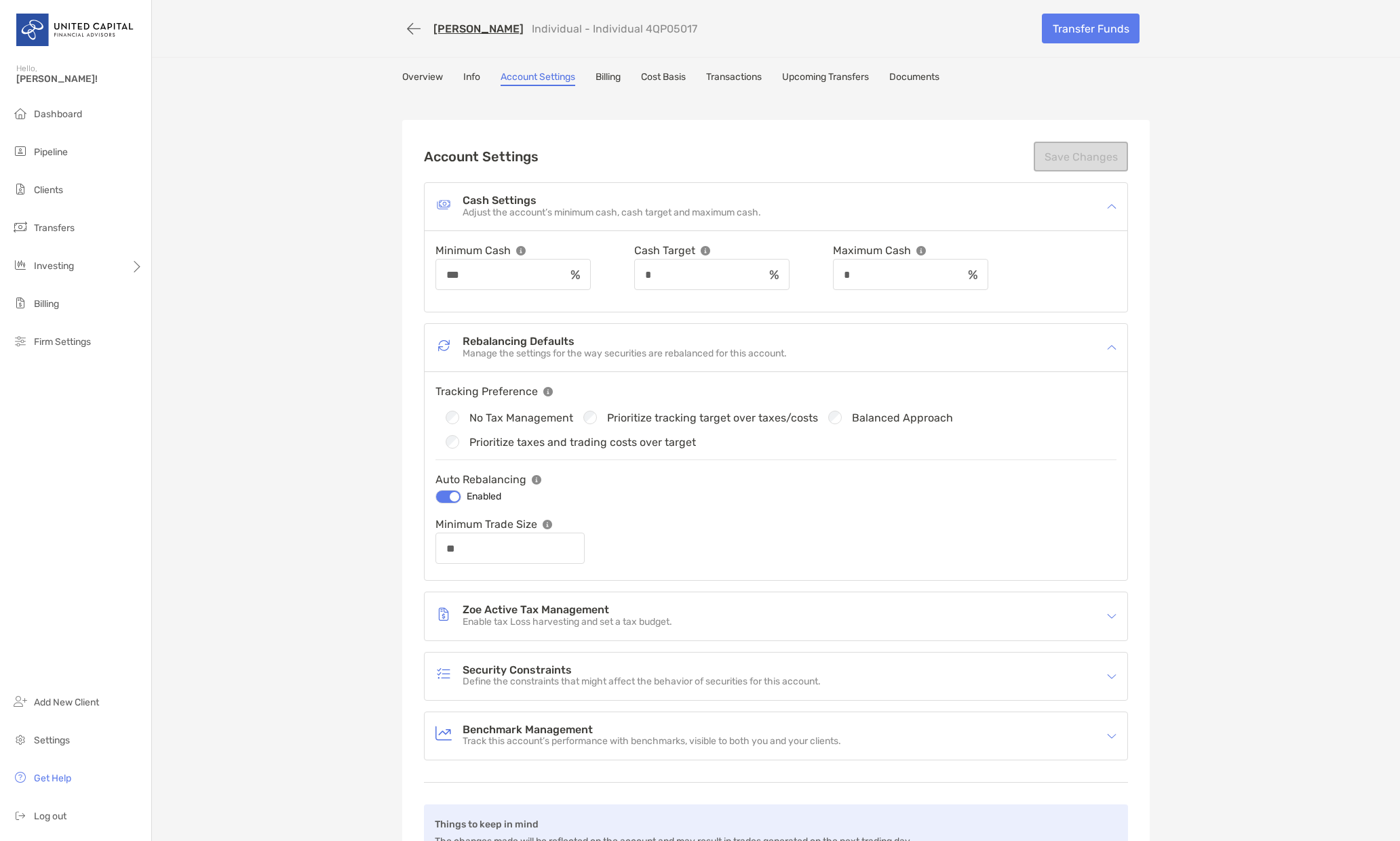
click at [546, 605] on h4 "Zoe Active Tax Management" at bounding box center [566, 610] width 209 height 11
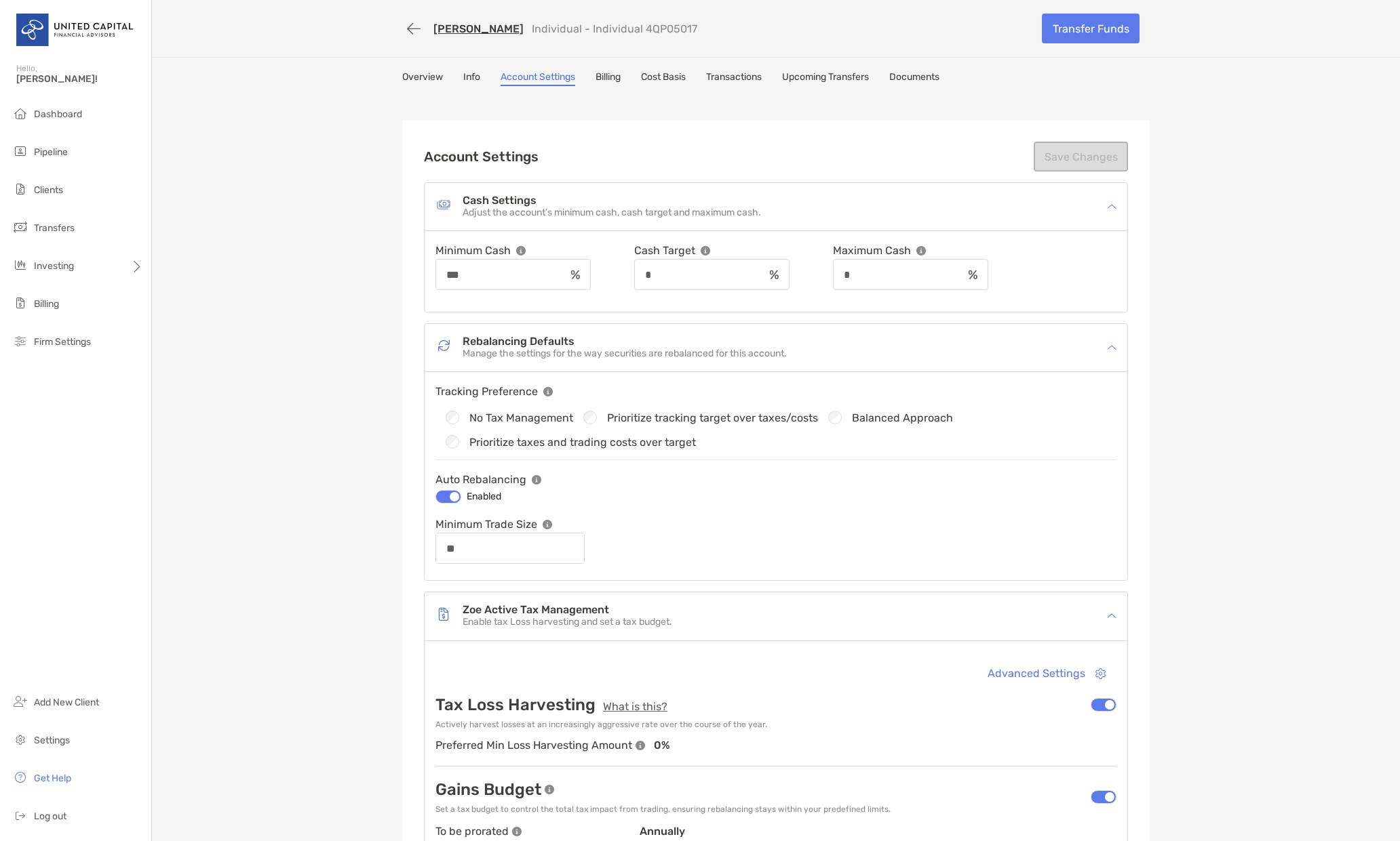
click at [722, 78] on link "Transactions" at bounding box center [734, 78] width 56 height 15
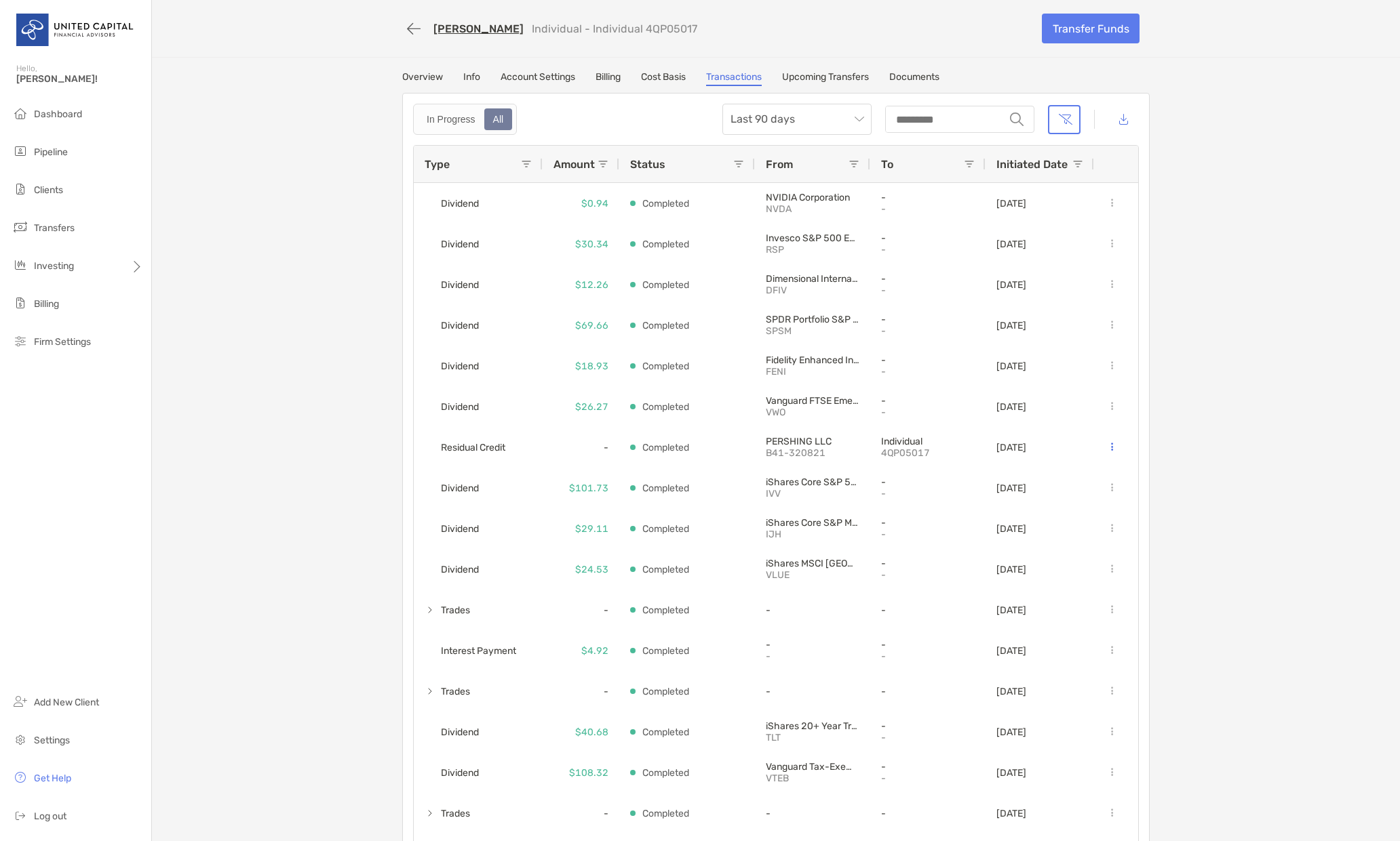
click at [422, 74] on link "Overview" at bounding box center [422, 78] width 41 height 15
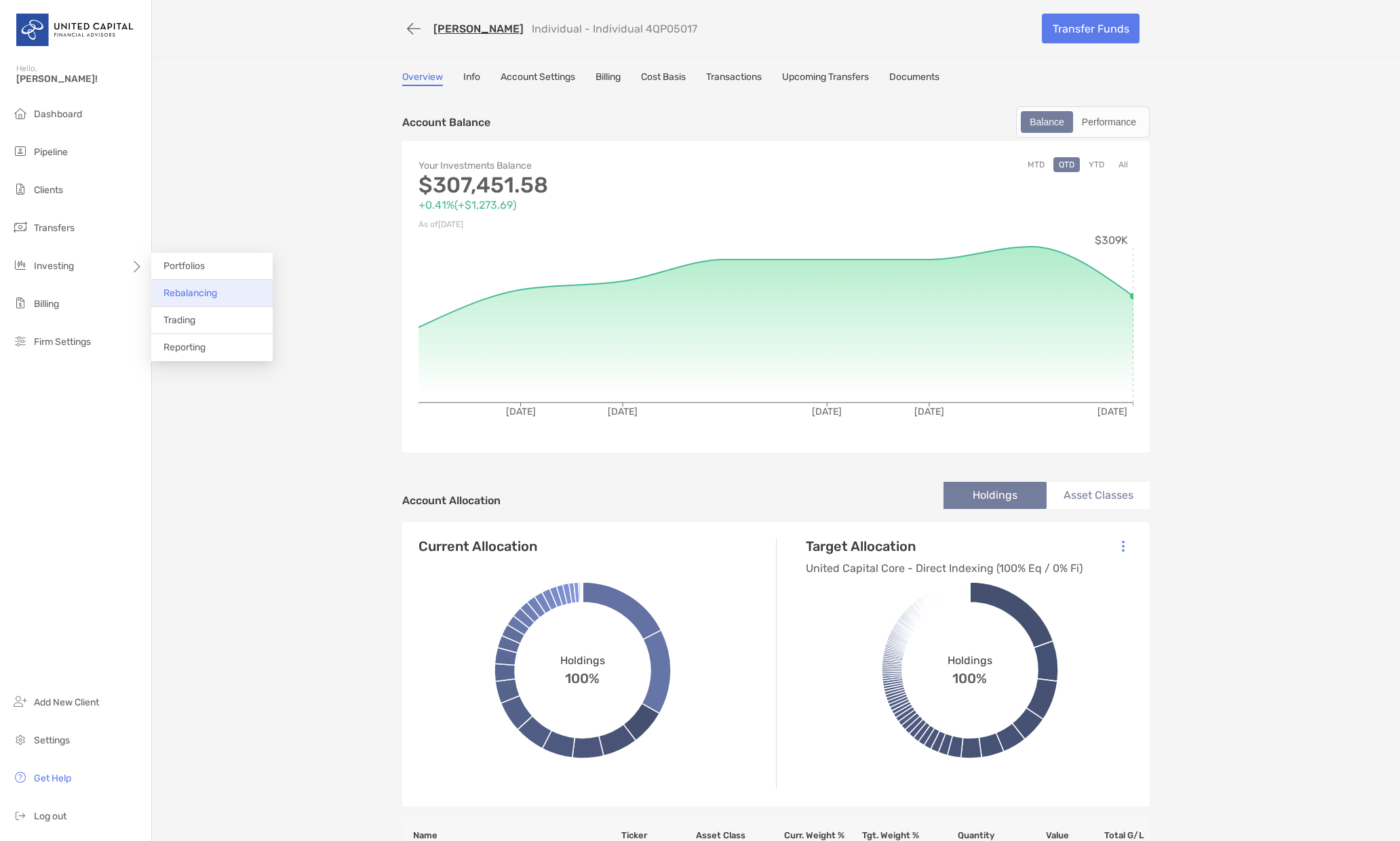
click at [198, 290] on span "Rebalancing" at bounding box center [191, 293] width 53 height 11
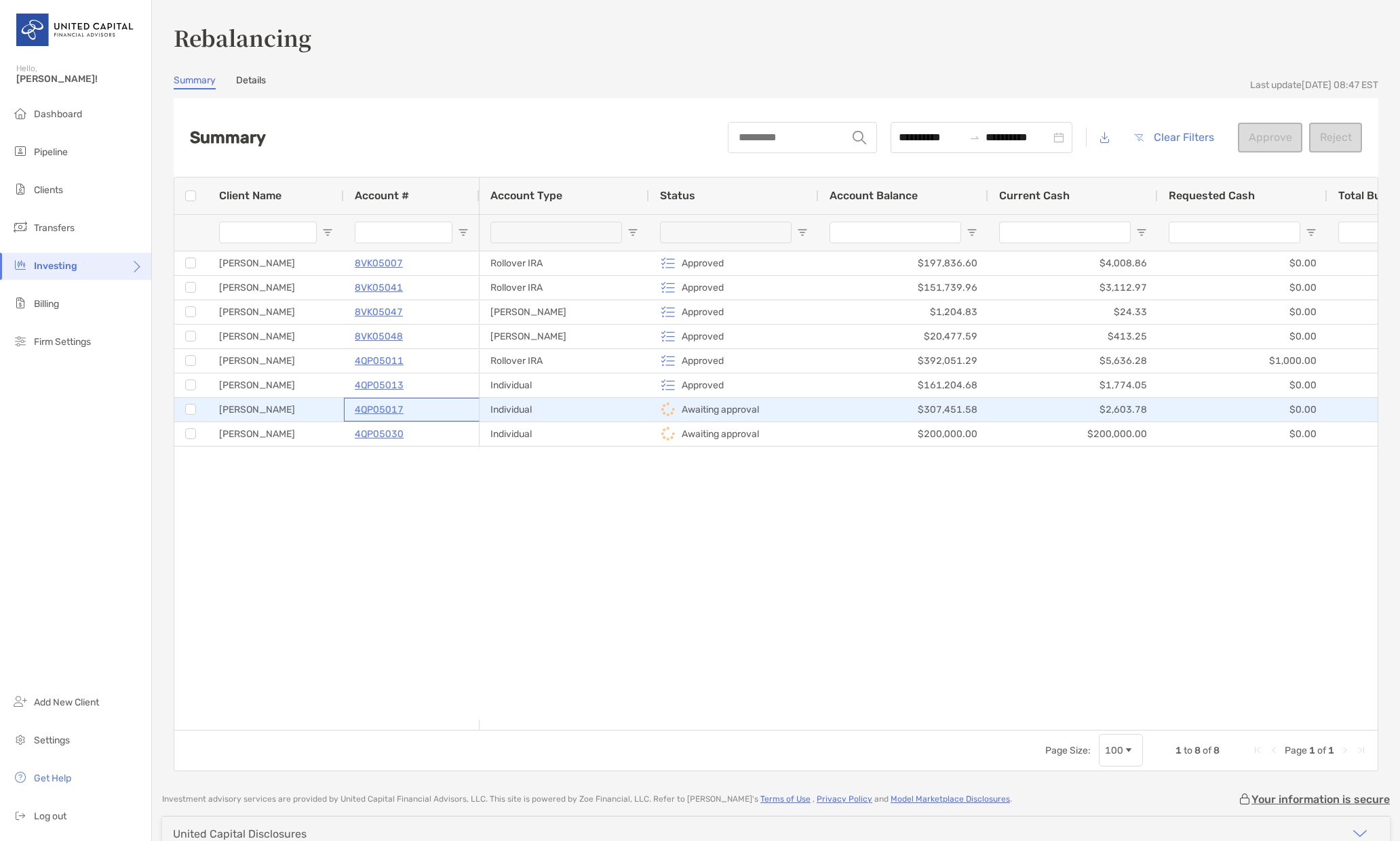
click at [367, 410] on p "4QP05017" at bounding box center [378, 410] width 49 height 17
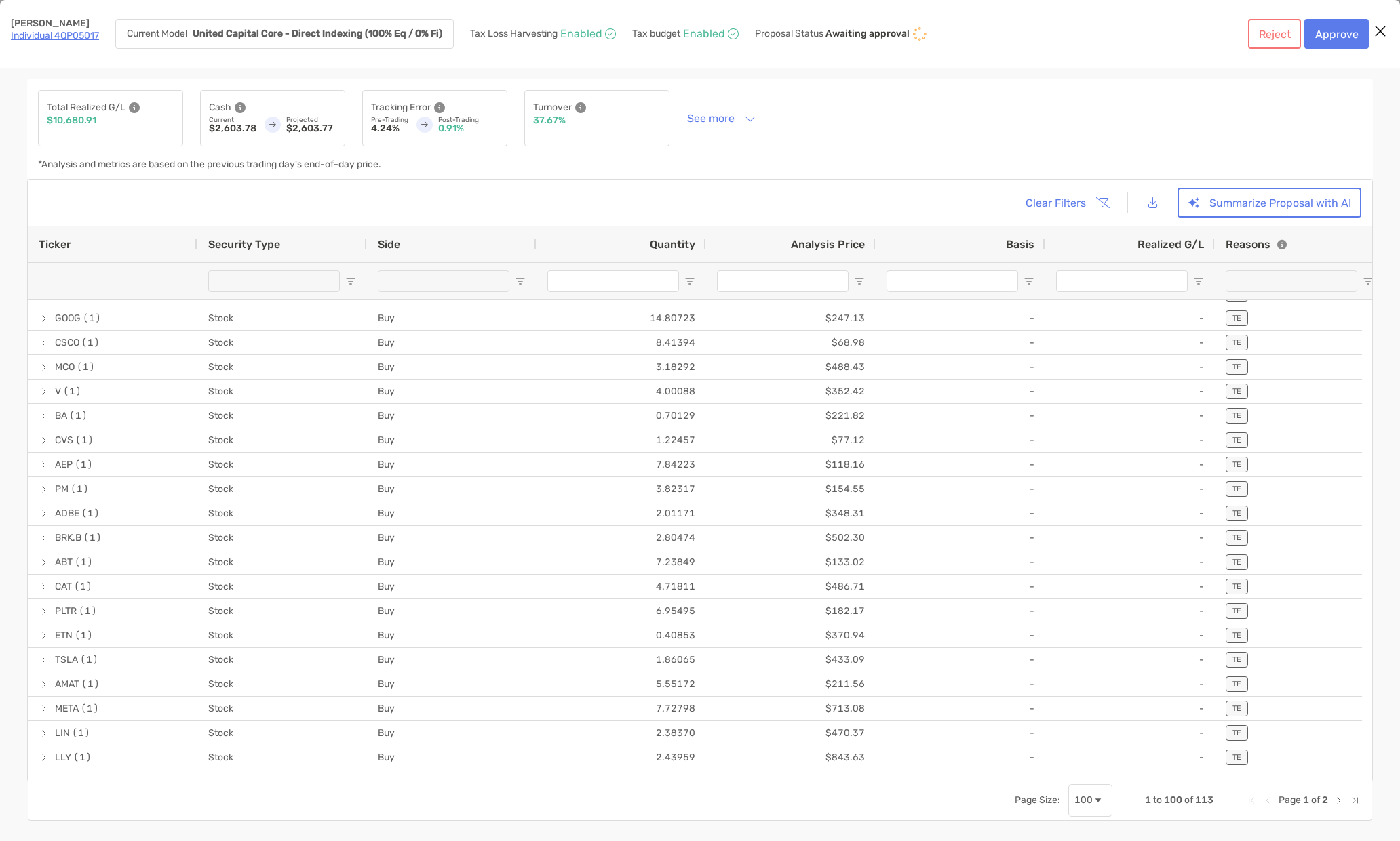
click at [1337, 801] on span "Next Page" at bounding box center [1339, 801] width 11 height 11
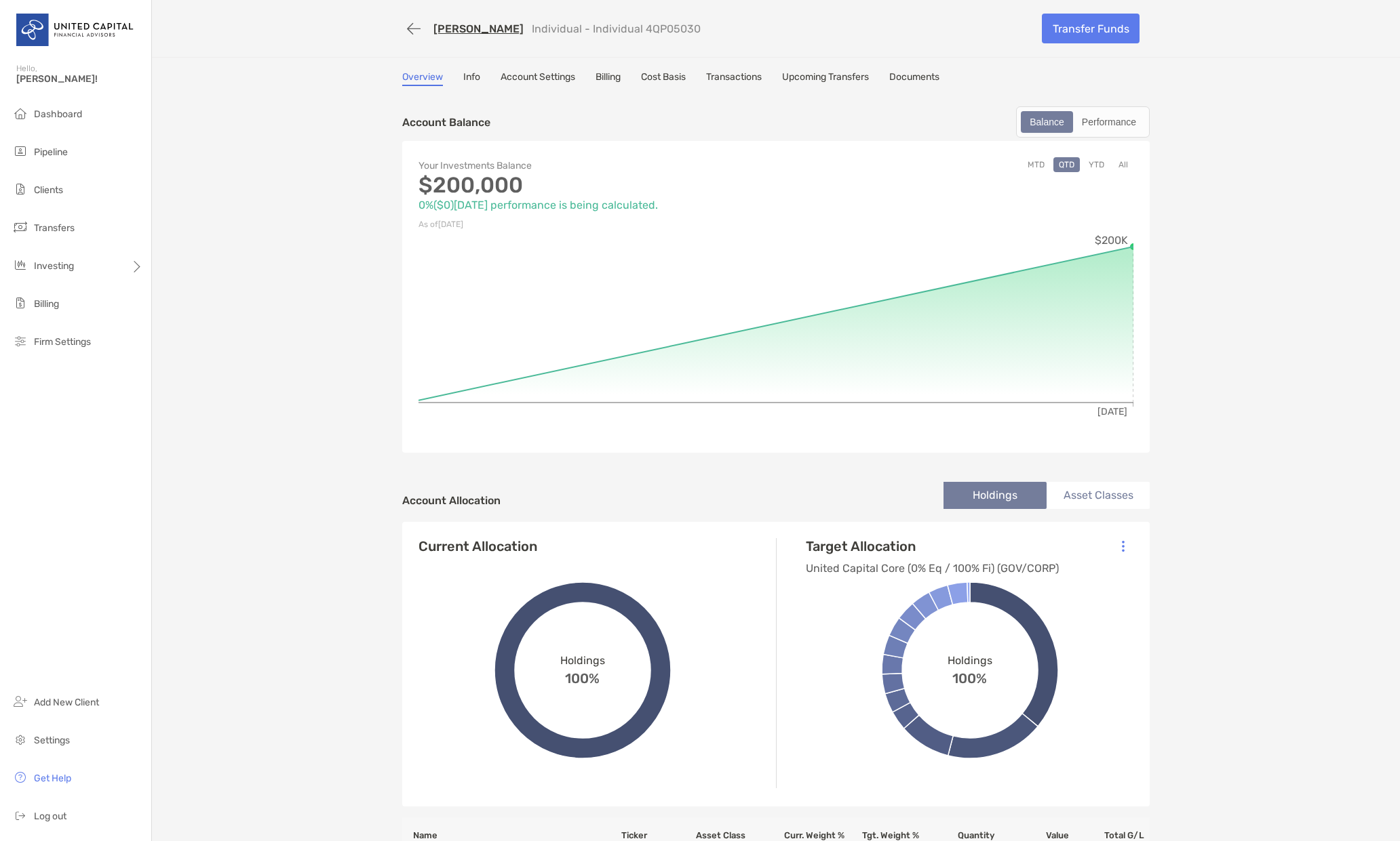
click at [535, 78] on link "Account Settings" at bounding box center [538, 78] width 75 height 15
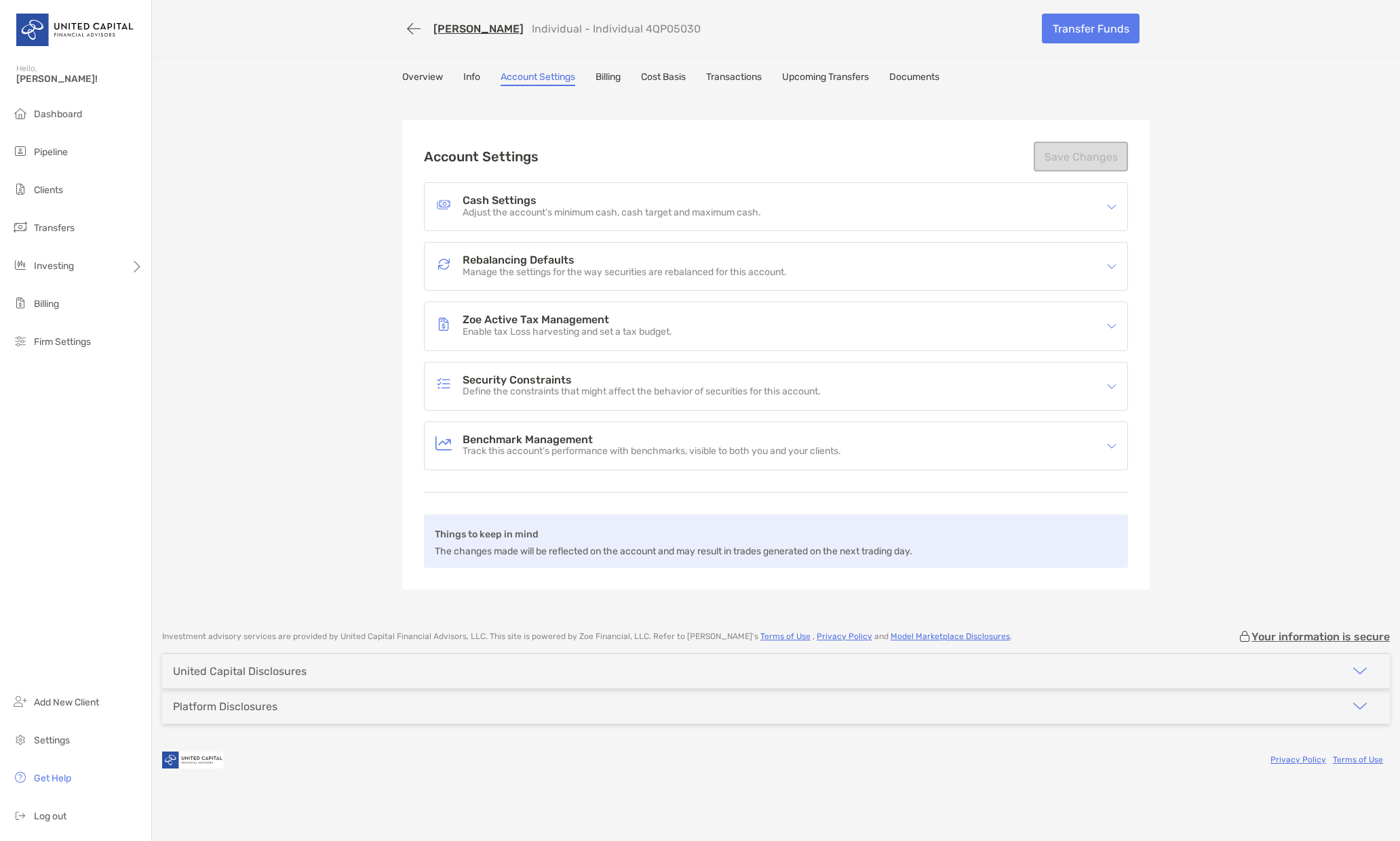
click at [545, 265] on h4 "Rebalancing Defaults" at bounding box center [624, 260] width 324 height 11
